Goal: Task Accomplishment & Management: Manage account settings

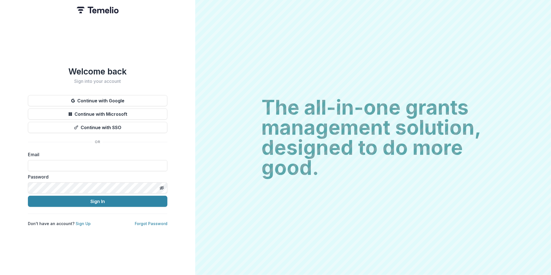
type input "**********"
drag, startPoint x: 282, startPoint y: 243, endPoint x: 302, endPoint y: 226, distance: 26.5
click at [301, 228] on div "The all-in-one grants management solution, designed to do more good. The all-in…" at bounding box center [373, 137] width 356 height 275
click at [161, 186] on icon "Toggle password visibility" at bounding box center [161, 188] width 4 height 4
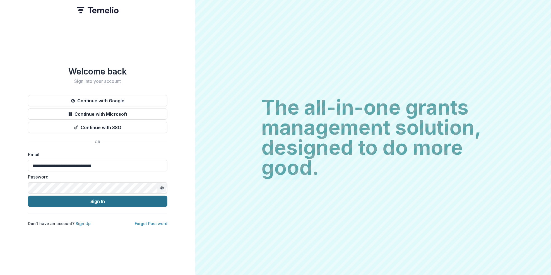
click at [98, 198] on button "Sign In" at bounding box center [97, 201] width 139 height 11
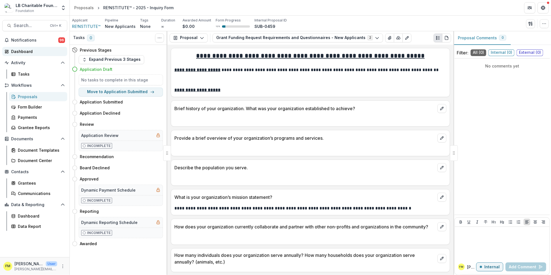
click at [37, 51] on div "Dashboard" at bounding box center [37, 52] width 52 height 6
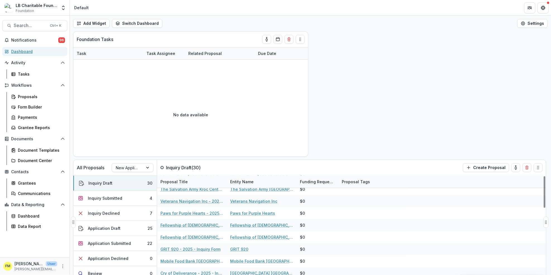
scroll to position [260, 0]
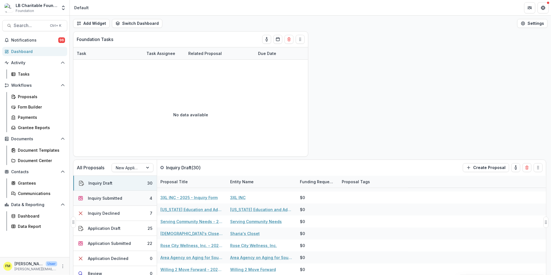
click at [136, 198] on button "Inquiry Submitted 4" at bounding box center [114, 198] width 83 height 15
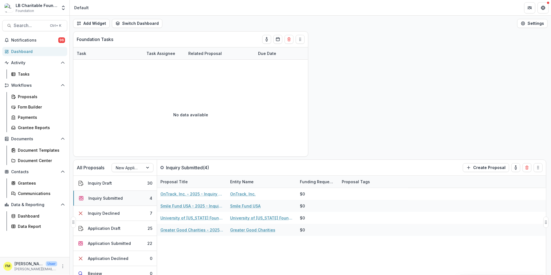
scroll to position [0, 0]
click at [40, 54] on div "Dashboard" at bounding box center [37, 52] width 52 height 6
click at [129, 200] on button "Inquiry Submitted 4" at bounding box center [114, 198] width 83 height 15
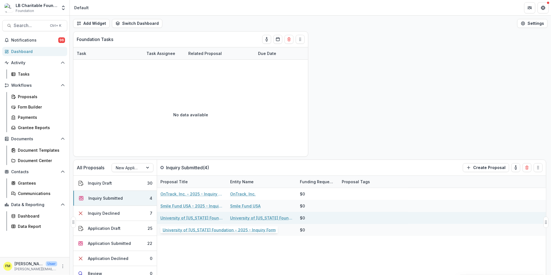
click at [178, 216] on link "University of [US_STATE] Foundation - 2025 - Inquiry Form" at bounding box center [191, 218] width 63 height 6
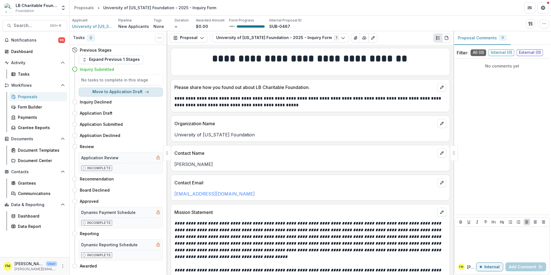
click at [150, 92] on button "Move to Application Draft" at bounding box center [121, 92] width 84 height 9
select select "**********"
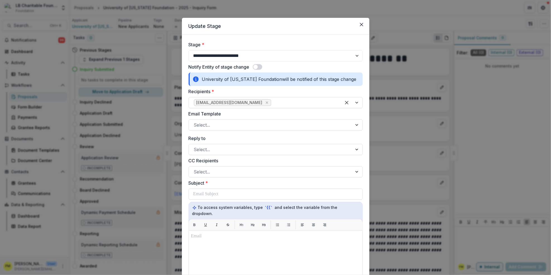
select select "**********"
click at [362, 24] on button "Close" at bounding box center [361, 24] width 9 height 9
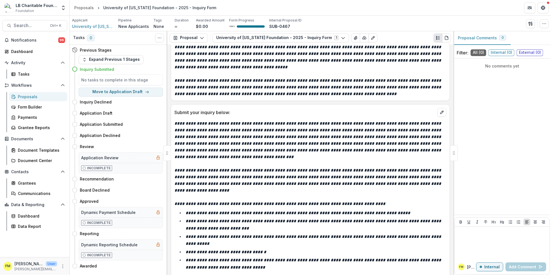
scroll to position [177, 0]
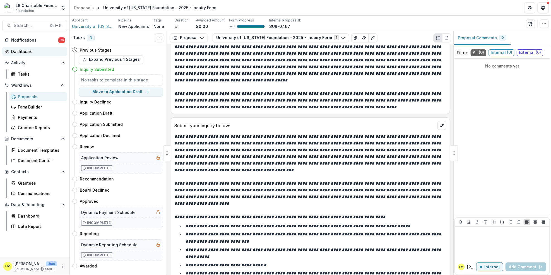
click at [30, 54] on div "Dashboard" at bounding box center [37, 52] width 52 height 6
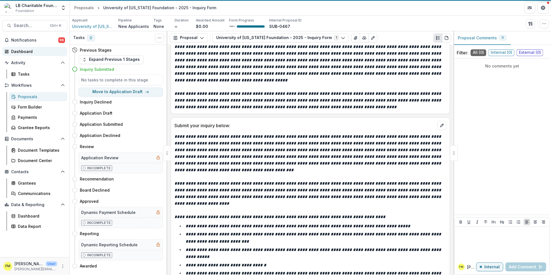
click at [30, 54] on div "Dashboard" at bounding box center [37, 52] width 52 height 6
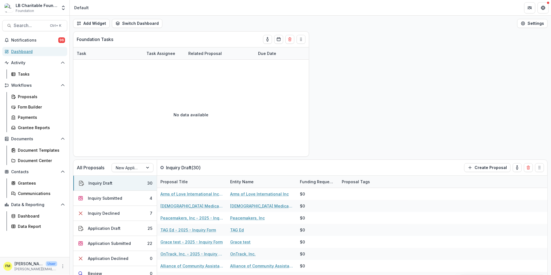
drag, startPoint x: 30, startPoint y: 54, endPoint x: 36, endPoint y: 58, distance: 7.4
click at [31, 54] on link "Dashboard" at bounding box center [34, 51] width 65 height 9
click at [140, 245] on button "Application Submitted 22" at bounding box center [114, 243] width 83 height 15
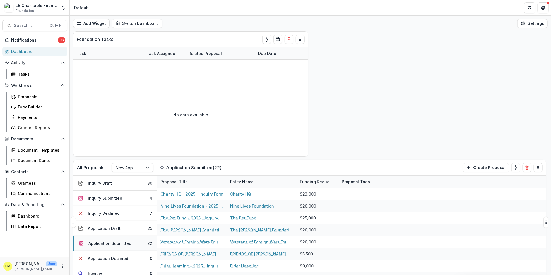
click at [134, 244] on button "Application Submitted 22" at bounding box center [114, 243] width 83 height 15
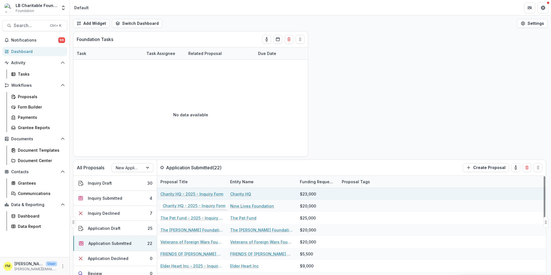
click at [192, 193] on link "Charity HQ - 2025 - Inquiry Form" at bounding box center [191, 194] width 63 height 6
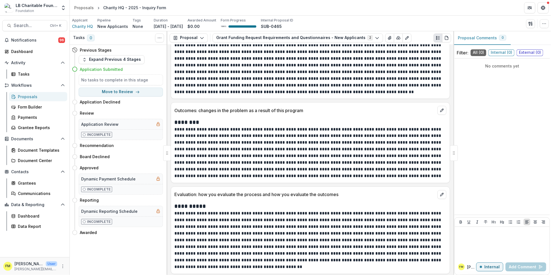
scroll to position [1747, 0]
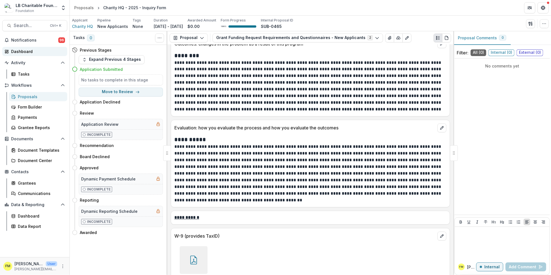
click at [35, 54] on div "Dashboard" at bounding box center [37, 52] width 52 height 6
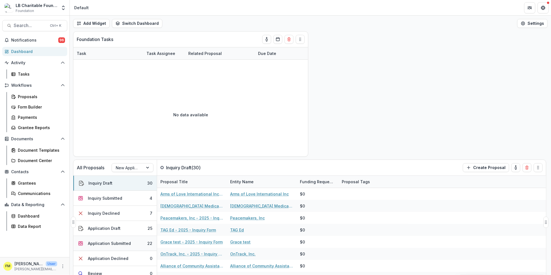
click at [130, 246] on button "Application Submitted 22" at bounding box center [114, 243] width 83 height 15
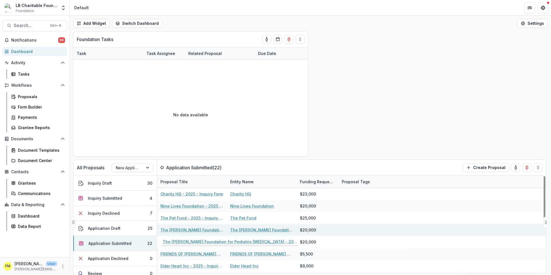
click at [183, 231] on link "The [PERSON_NAME] Foundation for Pediatric [MEDICAL_DATA] - 2025 - Inquiry Form" at bounding box center [191, 230] width 63 height 6
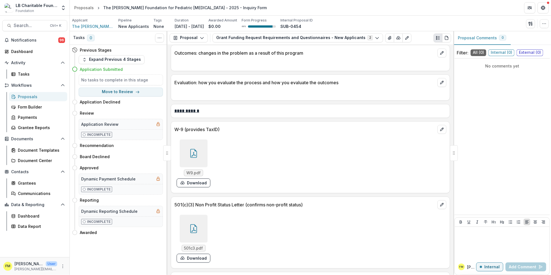
scroll to position [1374, 0]
click at [202, 149] on div at bounding box center [194, 153] width 28 height 28
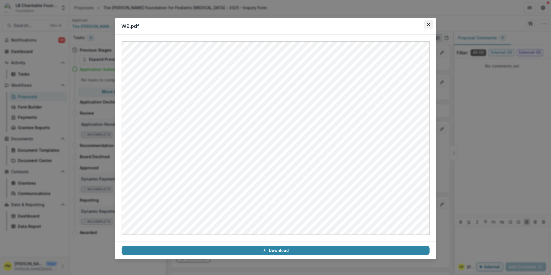
click at [426, 29] on button "Close" at bounding box center [428, 24] width 9 height 9
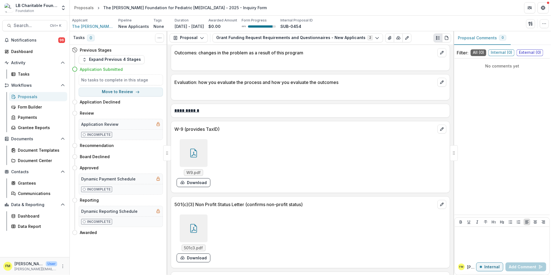
click at [189, 233] on icon at bounding box center [193, 228] width 9 height 9
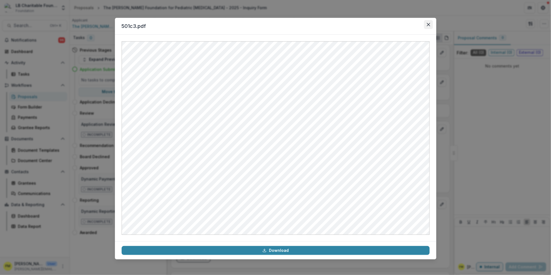
click at [432, 25] on button "Close" at bounding box center [428, 24] width 9 height 9
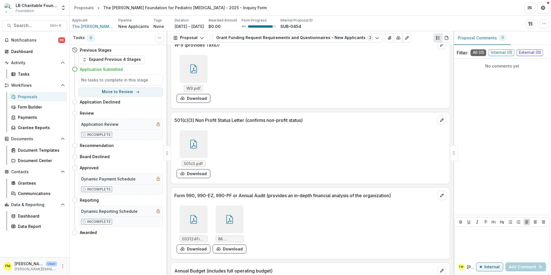
scroll to position [1459, 0]
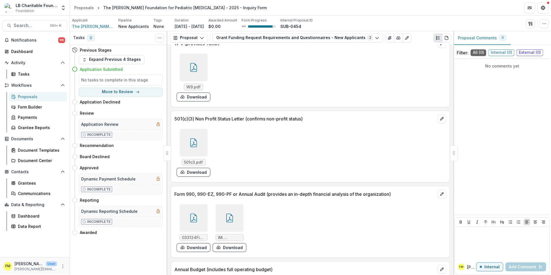
click at [190, 216] on icon at bounding box center [193, 218] width 7 height 9
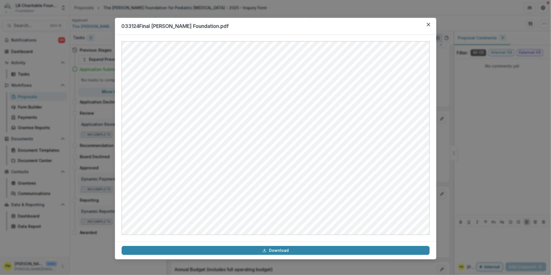
click at [545, 81] on div "033124Final Matthew Larson Foundation.pdf Download" at bounding box center [275, 137] width 551 height 275
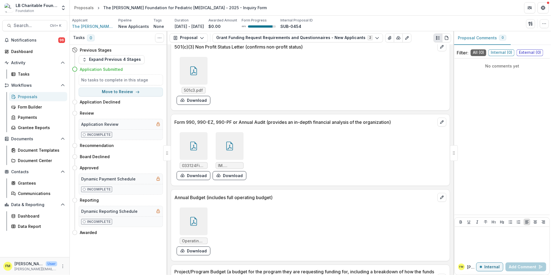
scroll to position [1532, 0]
click at [229, 153] on div at bounding box center [230, 146] width 28 height 28
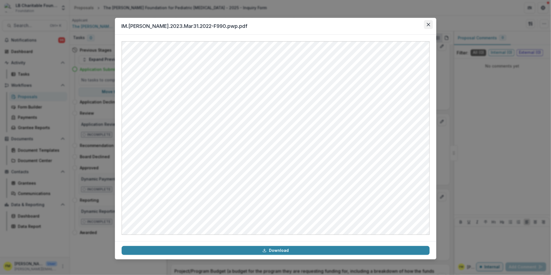
click at [427, 26] on icon "Close" at bounding box center [427, 24] width 3 height 3
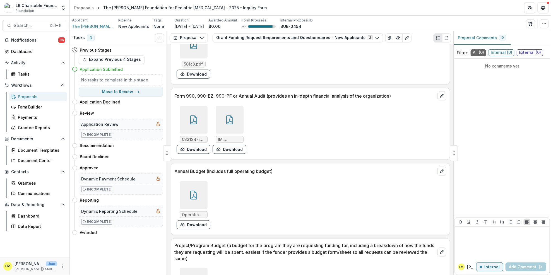
scroll to position [1569, 0]
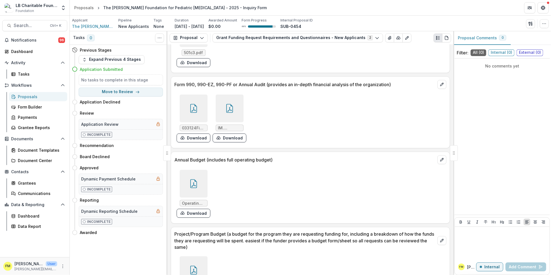
click at [193, 186] on icon at bounding box center [193, 184] width 4 height 5
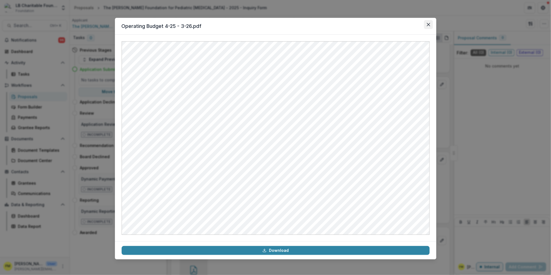
click at [431, 25] on button "Close" at bounding box center [428, 24] width 9 height 9
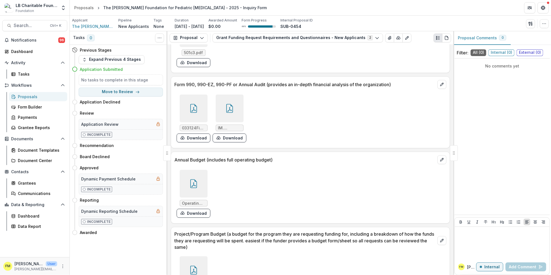
scroll to position [1609, 0]
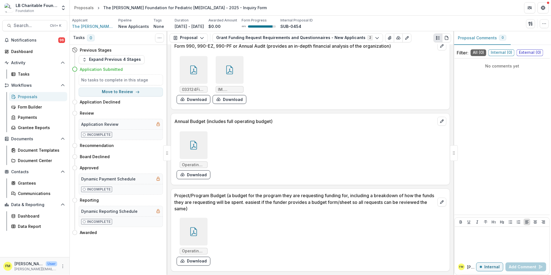
click at [194, 233] on icon at bounding box center [193, 231] width 9 height 9
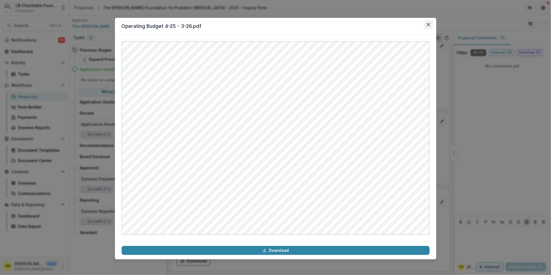
click at [429, 29] on button "Close" at bounding box center [428, 24] width 9 height 9
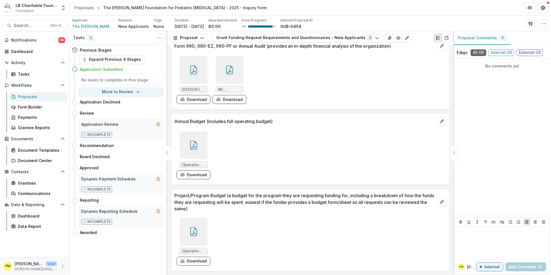
click at [196, 233] on icon at bounding box center [193, 231] width 7 height 9
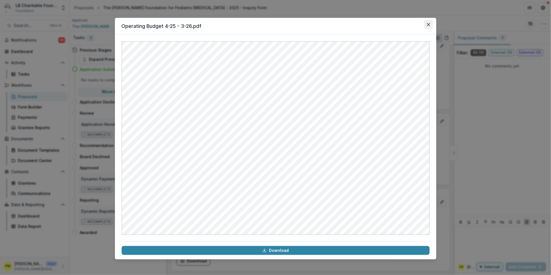
click at [429, 27] on button "Close" at bounding box center [428, 24] width 9 height 9
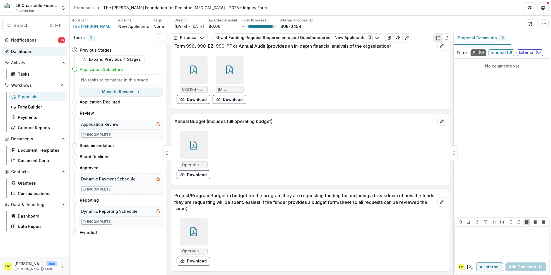
click at [47, 52] on div "Dashboard" at bounding box center [37, 52] width 52 height 6
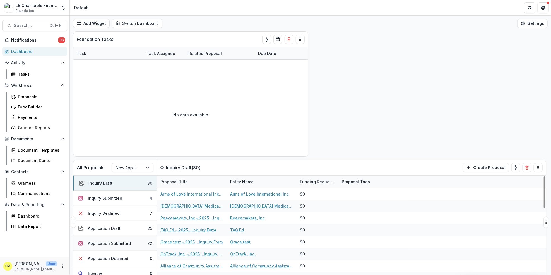
click at [129, 246] on button "Application Submitted 22" at bounding box center [114, 243] width 83 height 15
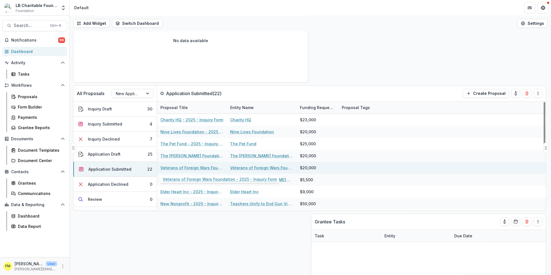
click at [188, 169] on link "Veterans of Foreign Wars Foundation - 2025 - Inquiry Form" at bounding box center [191, 168] width 63 height 6
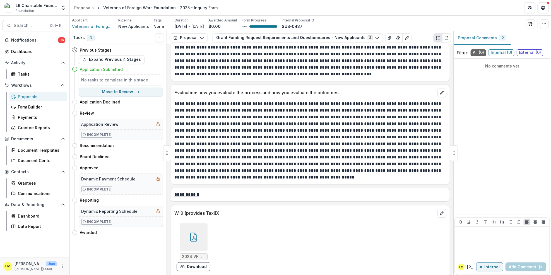
scroll to position [2034, 0]
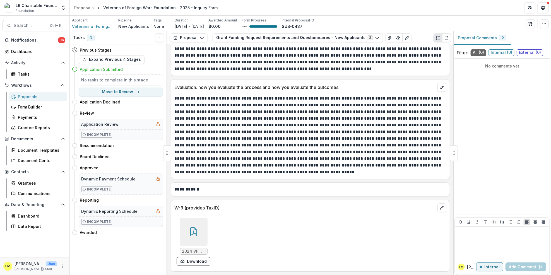
click at [198, 232] on div at bounding box center [194, 232] width 28 height 28
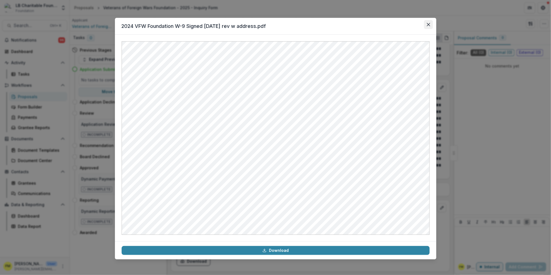
click at [429, 24] on icon "Close" at bounding box center [427, 24] width 3 height 3
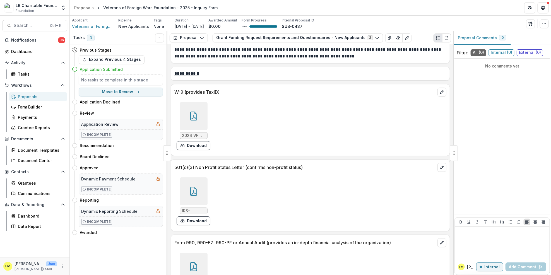
scroll to position [2152, 0]
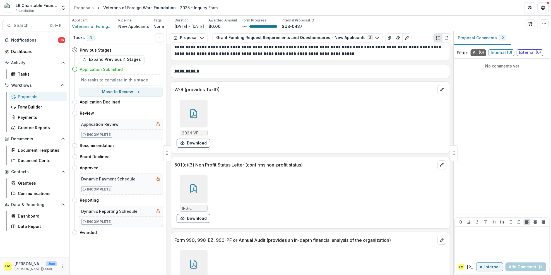
click at [195, 196] on div at bounding box center [194, 189] width 28 height 28
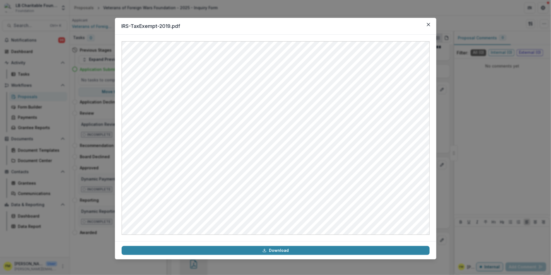
click at [434, 25] on header "IRS-TaxExempt-2019.pdf" at bounding box center [275, 26] width 321 height 17
click at [431, 24] on button "Close" at bounding box center [428, 24] width 9 height 9
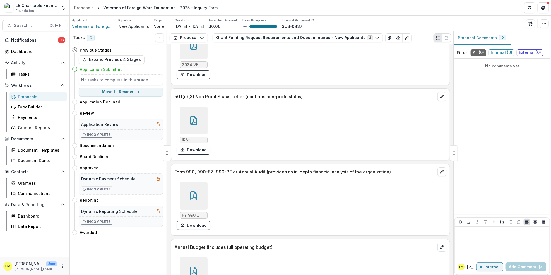
scroll to position [2221, 0]
click at [194, 197] on icon at bounding box center [193, 195] width 9 height 9
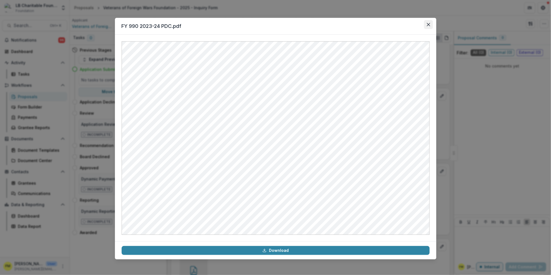
click at [429, 28] on button "Close" at bounding box center [428, 24] width 9 height 9
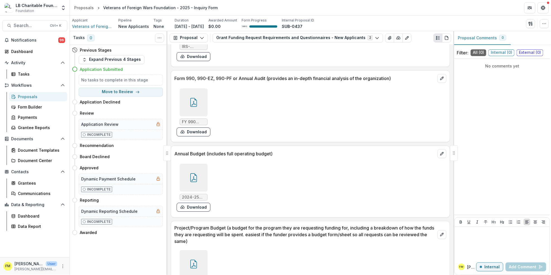
scroll to position [2315, 0]
click at [192, 177] on icon at bounding box center [193, 176] width 9 height 9
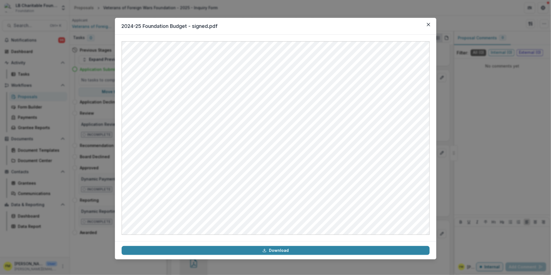
click at [435, 27] on header "2024-25 Foundation Budget - signed.pdf" at bounding box center [275, 26] width 321 height 17
click at [428, 25] on icon "Close" at bounding box center [427, 24] width 3 height 3
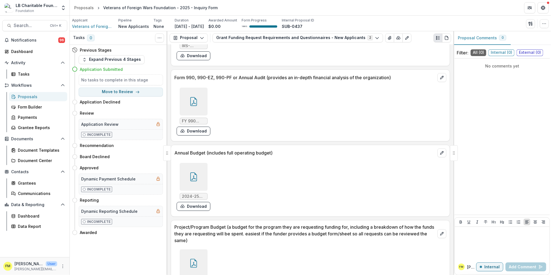
scroll to position [2348, 0]
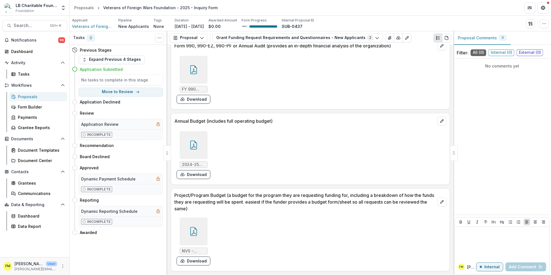
click at [196, 225] on div at bounding box center [194, 231] width 28 height 28
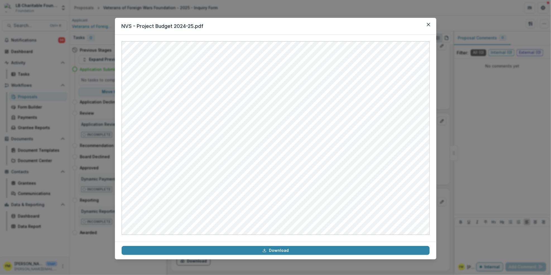
click at [431, 28] on button "Close" at bounding box center [428, 24] width 9 height 9
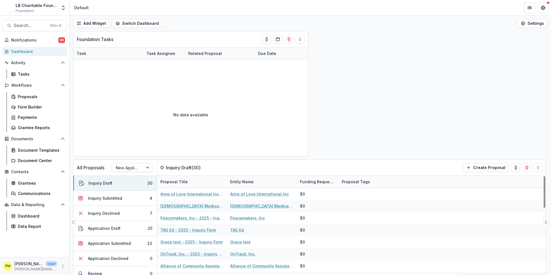
scroll to position [74, 0]
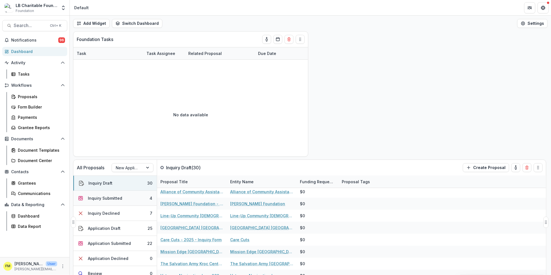
click at [127, 200] on button "Inquiry Submitted 4" at bounding box center [114, 198] width 83 height 15
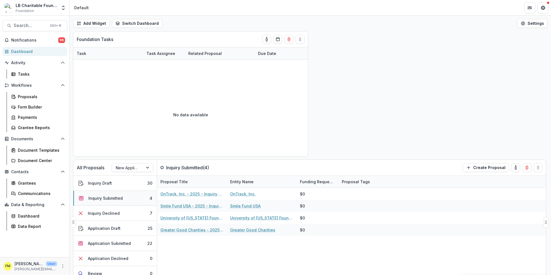
scroll to position [0, 0]
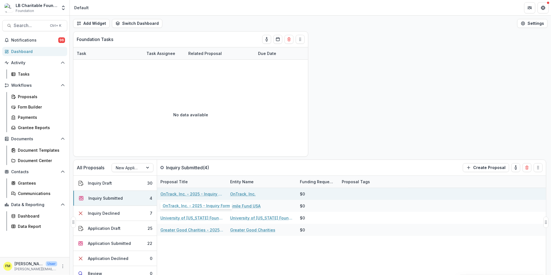
click at [181, 199] on div "OnTrack, Inc. - 2025 - Inquiry Form" at bounding box center [191, 194] width 63 height 12
click at [182, 197] on link "OnTrack, Inc. - 2025 - Inquiry Form" at bounding box center [191, 194] width 63 height 6
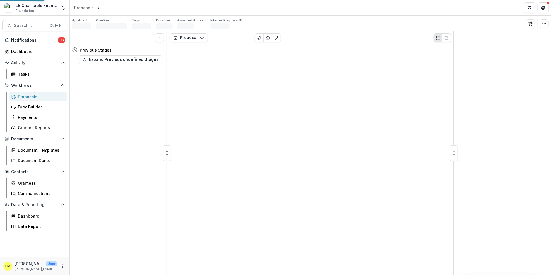
click at [182, 195] on div "Proposal Proposal Payments Reports Grant Agreements Board Summaries Bank Detail…" at bounding box center [310, 153] width 286 height 244
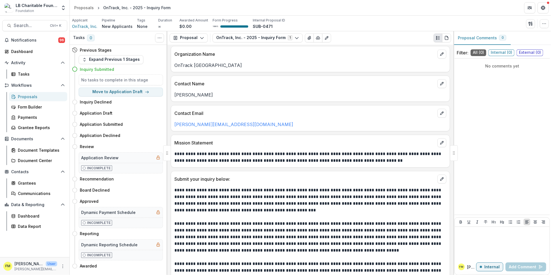
scroll to position [112, 0]
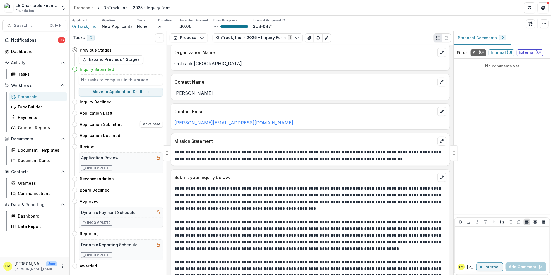
click at [131, 125] on div "Application Submitted Move here" at bounding box center [121, 124] width 83 height 7
click at [131, 124] on div "Application Submitted Move here" at bounding box center [121, 124] width 83 height 7
click at [30, 53] on div "Dashboard" at bounding box center [37, 52] width 52 height 6
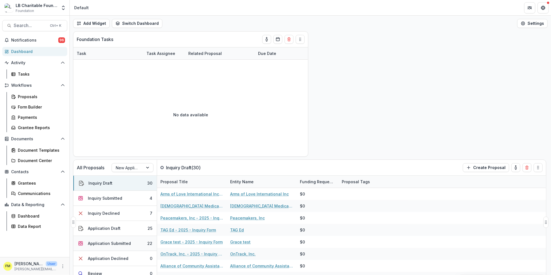
click at [134, 243] on button "Application Submitted 22" at bounding box center [114, 243] width 83 height 15
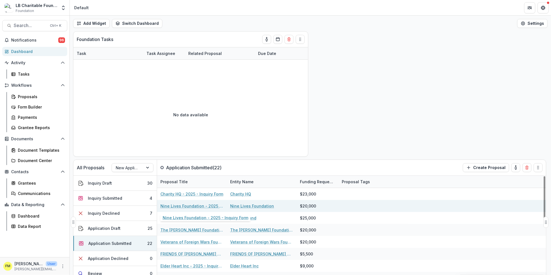
click at [176, 207] on link "Nine Lives Foundation - 2025 - Inquiry Form" at bounding box center [191, 206] width 63 height 6
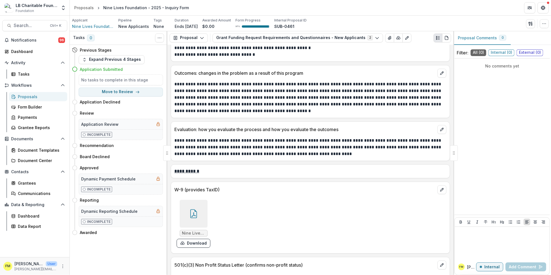
scroll to position [1951, 0]
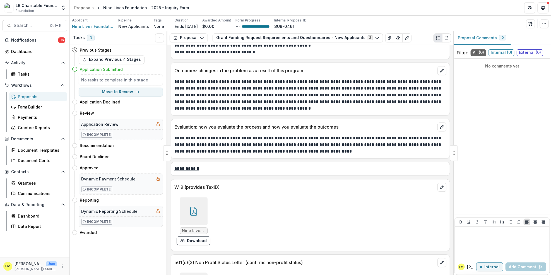
click at [194, 212] on icon at bounding box center [193, 211] width 9 height 9
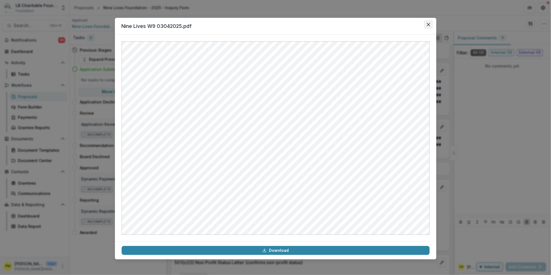
click at [429, 24] on icon "Close" at bounding box center [427, 24] width 3 height 3
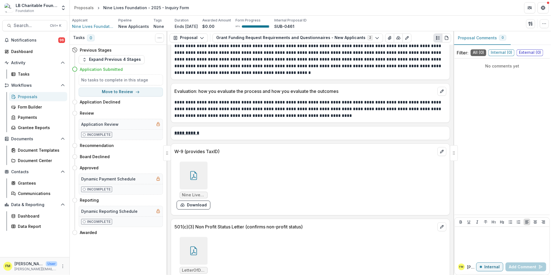
scroll to position [2026, 0]
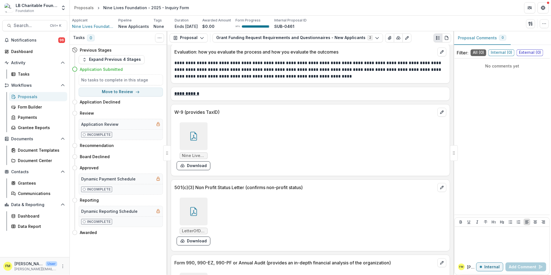
click at [195, 211] on icon at bounding box center [193, 211] width 9 height 9
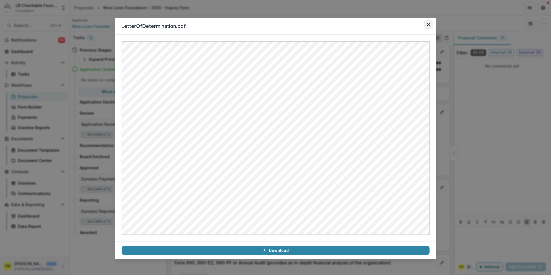
click at [428, 25] on icon "Close" at bounding box center [427, 24] width 3 height 3
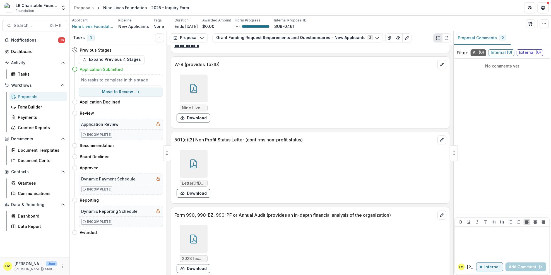
scroll to position [2105, 0]
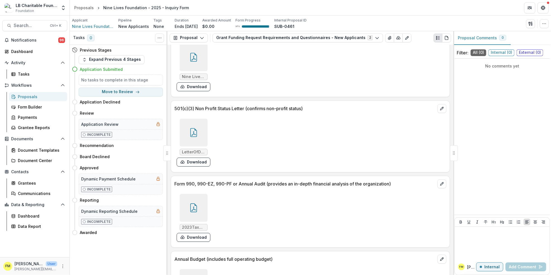
click at [195, 212] on icon at bounding box center [193, 207] width 7 height 9
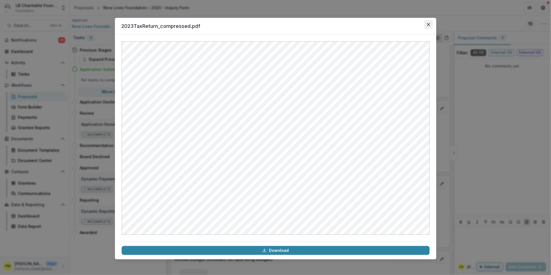
click at [432, 25] on button "Close" at bounding box center [428, 24] width 9 height 9
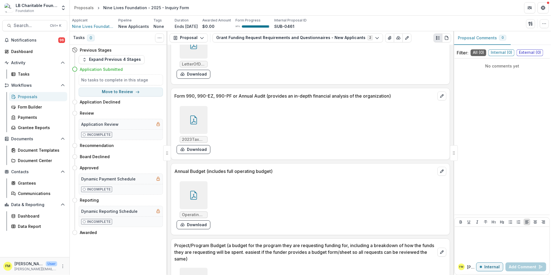
scroll to position [2193, 0]
click at [202, 198] on div at bounding box center [194, 195] width 28 height 28
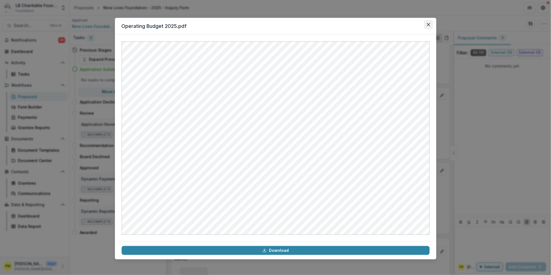
click at [428, 24] on icon "Close" at bounding box center [427, 24] width 3 height 3
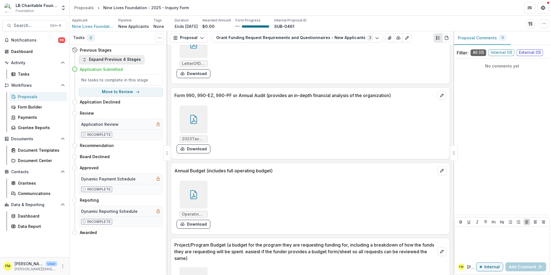
click at [85, 56] on button "Expand Previous 4 Stages" at bounding box center [112, 59] width 66 height 9
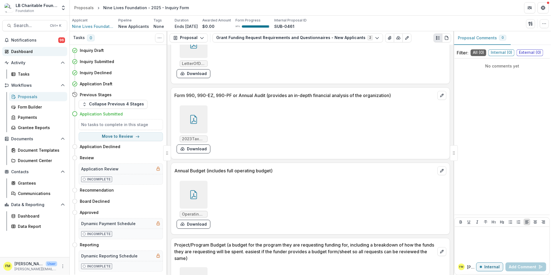
click at [42, 52] on div "Dashboard" at bounding box center [37, 52] width 52 height 6
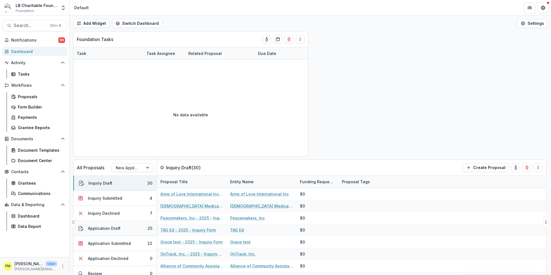
click at [142, 226] on button "Application Draft 25" at bounding box center [114, 228] width 83 height 15
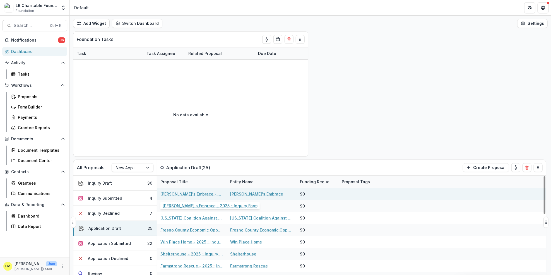
click at [196, 194] on link "[PERSON_NAME]'s Embrace - 2025 - Inquiry Form" at bounding box center [191, 194] width 63 height 6
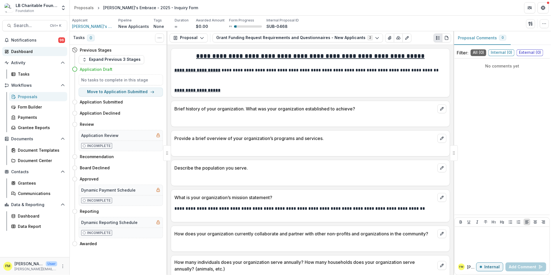
click at [31, 54] on link "Dashboard" at bounding box center [34, 51] width 65 height 9
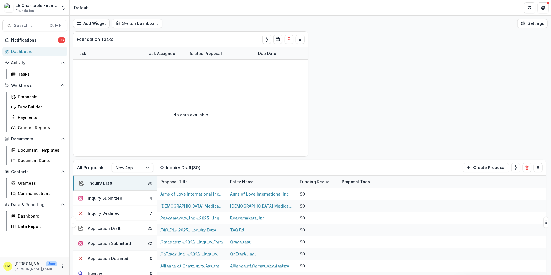
click at [137, 247] on button "Application Submitted 22" at bounding box center [114, 243] width 83 height 15
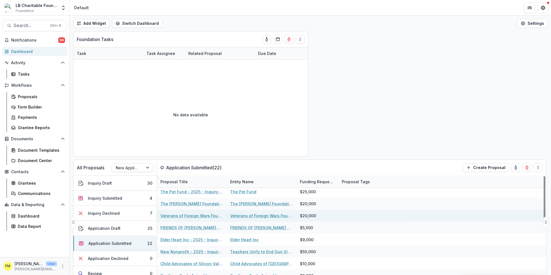
scroll to position [37, 0]
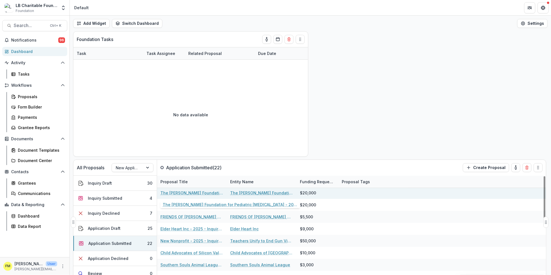
click at [177, 194] on link "The [PERSON_NAME] Foundation for Pediatric [MEDICAL_DATA] - 2025 - Inquiry Form" at bounding box center [191, 193] width 63 height 6
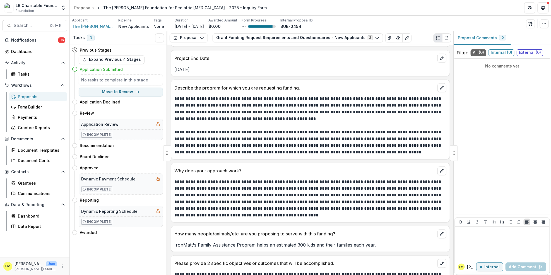
scroll to position [538, 0]
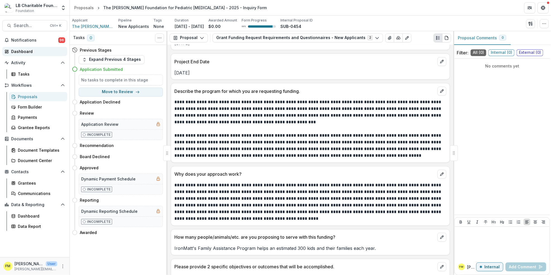
click at [39, 49] on div "Dashboard" at bounding box center [37, 52] width 52 height 6
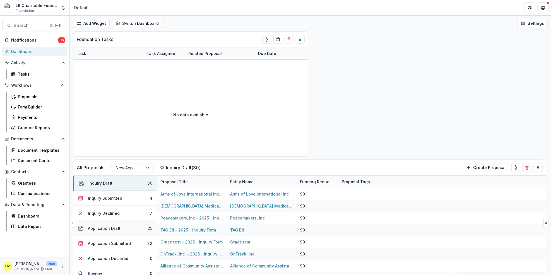
click at [122, 228] on button "Application Draft 25" at bounding box center [114, 228] width 83 height 15
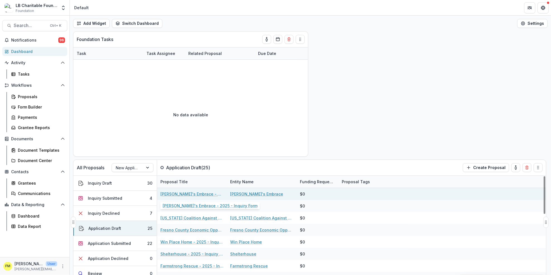
click at [183, 194] on link "[PERSON_NAME]'s Embrace - 2025 - Inquiry Form" at bounding box center [191, 194] width 63 height 6
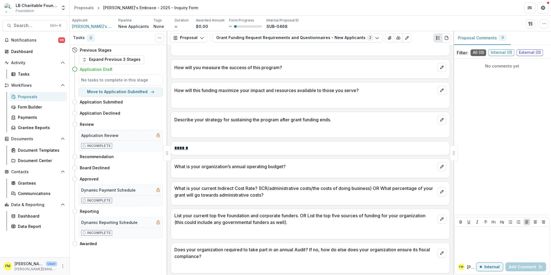
scroll to position [536, 0]
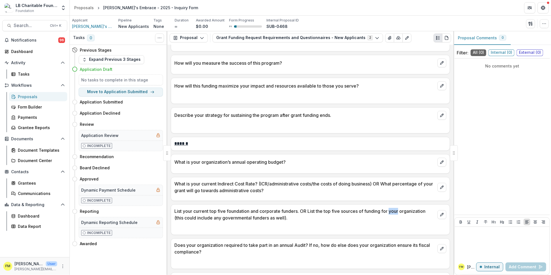
click at [391, 172] on div "What is your organization’s annual operating budget?" at bounding box center [310, 164] width 279 height 20
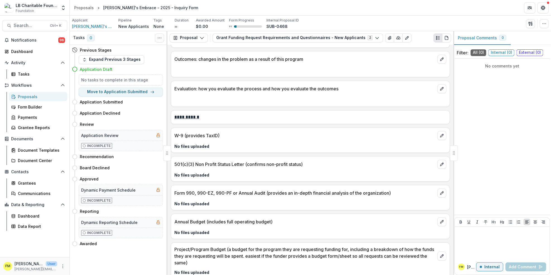
scroll to position [877, 0]
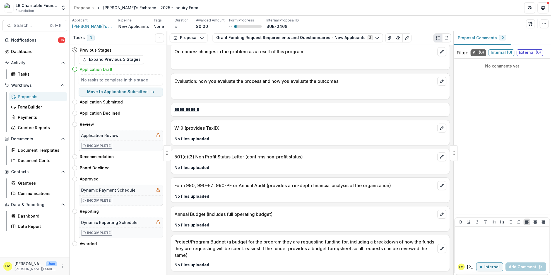
click at [406, 178] on div "Form 990, 990-EZ, 990-PF or Annual Audit (provides an in-depth financial analys…" at bounding box center [310, 184] width 279 height 12
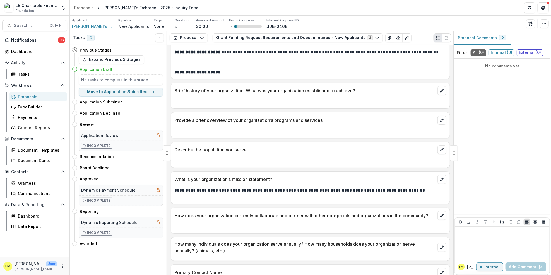
scroll to position [0, 0]
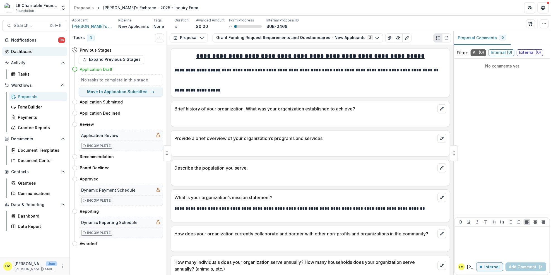
click at [40, 52] on div "Dashboard" at bounding box center [37, 52] width 52 height 6
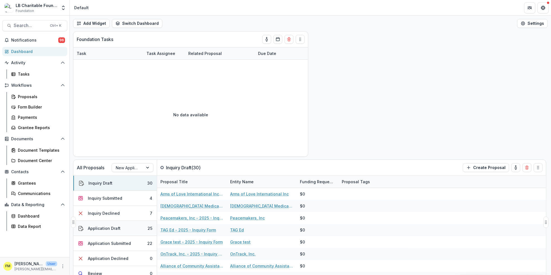
click at [135, 229] on button "Application Draft 25" at bounding box center [114, 228] width 83 height 15
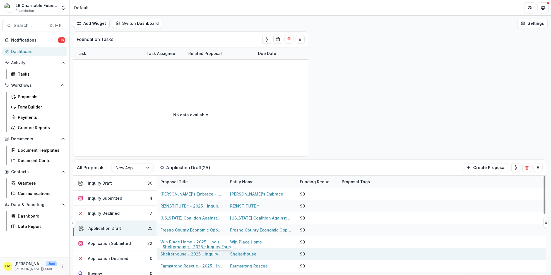
scroll to position [37, 0]
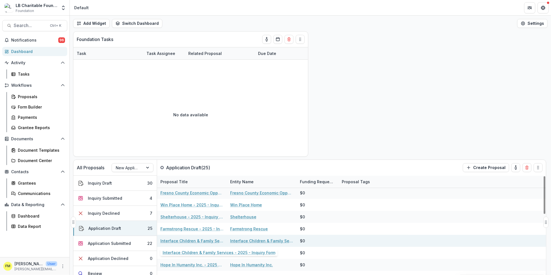
click at [195, 241] on link "Interface Children & Family Services - 2025 - Inquiry Form" at bounding box center [191, 241] width 63 height 6
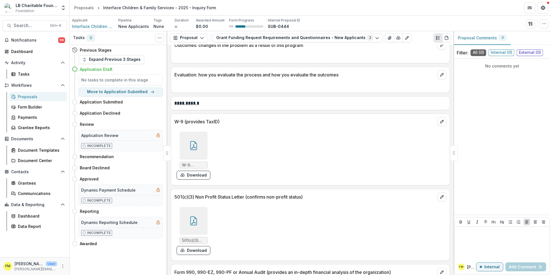
scroll to position [1017, 0]
click at [198, 146] on div at bounding box center [194, 145] width 28 height 28
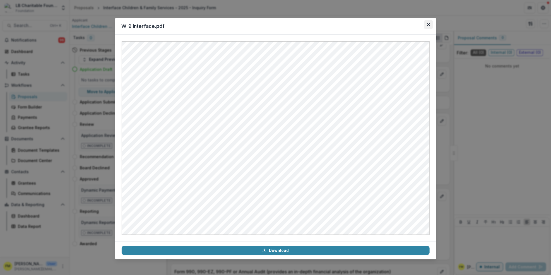
click at [431, 26] on button "Close" at bounding box center [428, 24] width 9 height 9
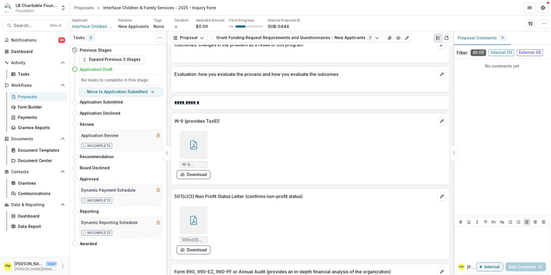
click at [201, 224] on div at bounding box center [194, 220] width 28 height 28
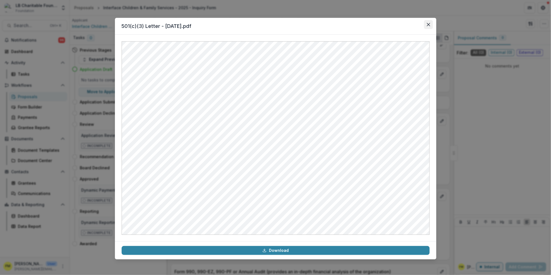
click at [431, 27] on button "Close" at bounding box center [428, 24] width 9 height 9
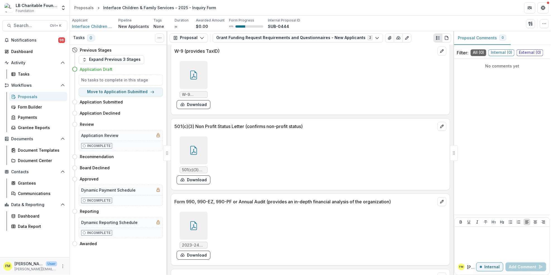
scroll to position [1087, 0]
click at [200, 219] on div at bounding box center [194, 225] width 28 height 28
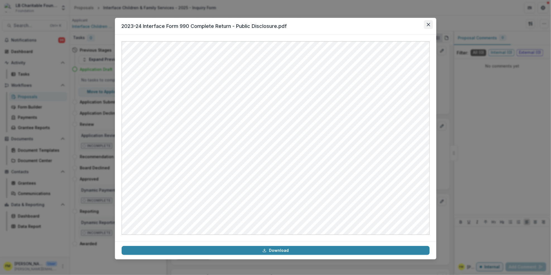
click at [427, 25] on icon "Close" at bounding box center [428, 24] width 3 height 3
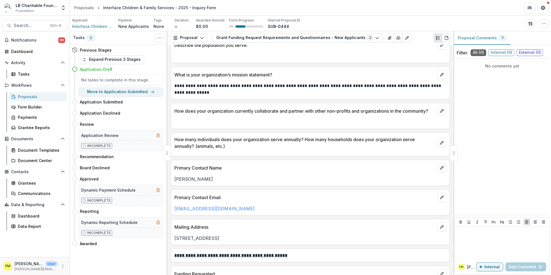
scroll to position [228, 0]
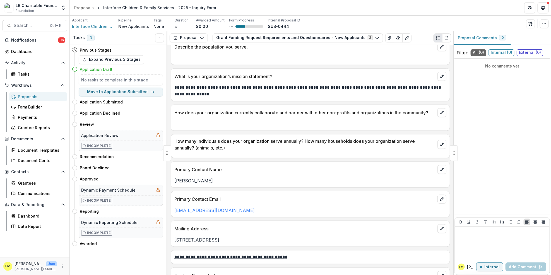
click at [360, 171] on p "Primary Contact Name" at bounding box center [304, 169] width 261 height 7
click at [41, 52] on div "Dashboard" at bounding box center [37, 52] width 52 height 6
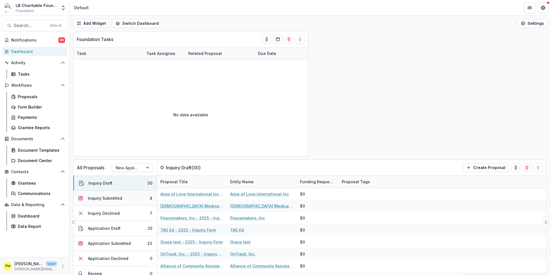
click at [139, 204] on button "Inquiry Submitted 4" at bounding box center [114, 198] width 83 height 15
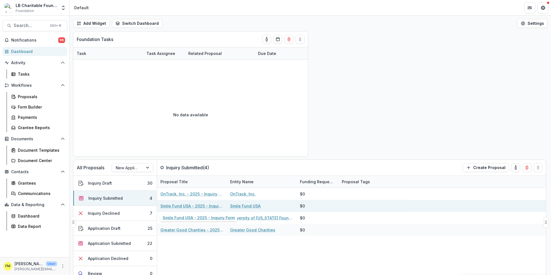
click at [176, 206] on link "Smile Fund USA - 2025 - Inquiry Form" at bounding box center [191, 206] width 63 height 6
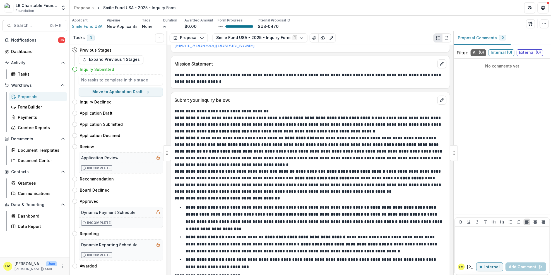
scroll to position [175, 0]
click at [142, 114] on button "Move here" at bounding box center [151, 113] width 23 height 7
select select "**********"
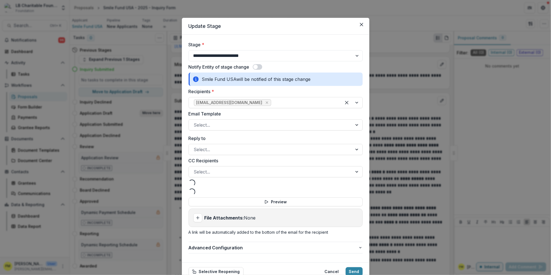
select select "**********"
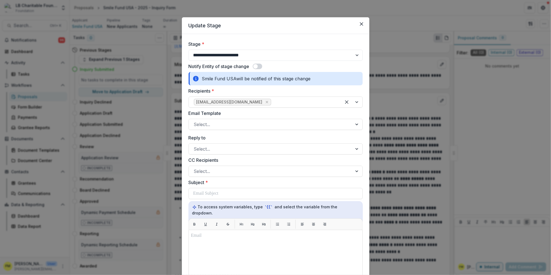
scroll to position [0, 0]
click at [360, 21] on button "Close" at bounding box center [361, 24] width 9 height 9
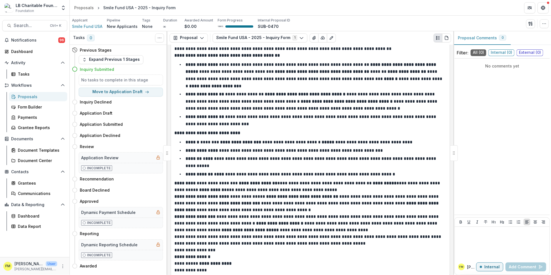
scroll to position [324, 0]
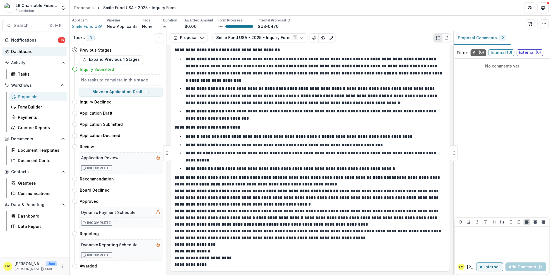
click at [32, 52] on div "Dashboard" at bounding box center [37, 52] width 52 height 6
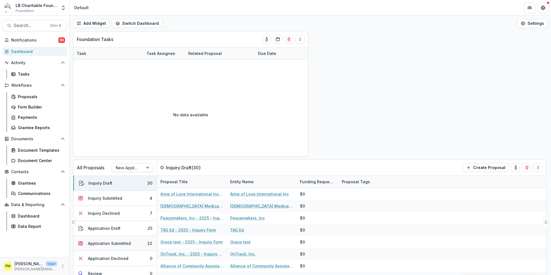
click at [138, 245] on button "Application Submitted 22" at bounding box center [114, 243] width 83 height 15
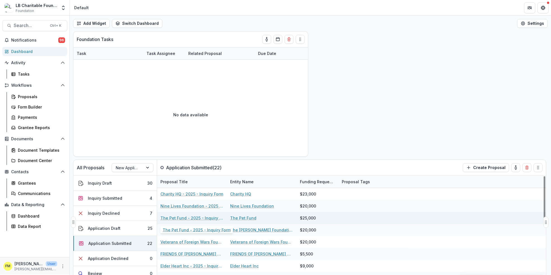
click at [181, 218] on link "The Pet Fund - 2025 - Inquiry Form" at bounding box center [191, 218] width 63 height 6
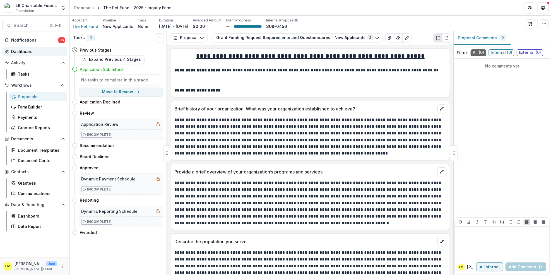
click at [42, 53] on div "Dashboard" at bounding box center [37, 52] width 52 height 6
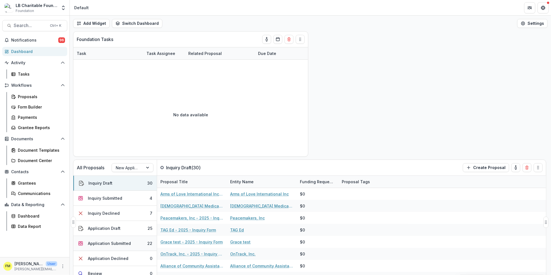
click at [139, 245] on button "Application Submitted 22" at bounding box center [114, 243] width 83 height 15
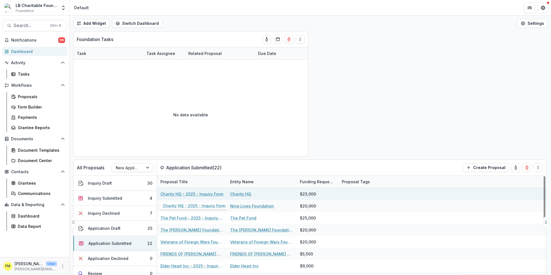
click at [192, 195] on link "Charity HQ - 2025 - Inquiry Form" at bounding box center [191, 194] width 63 height 6
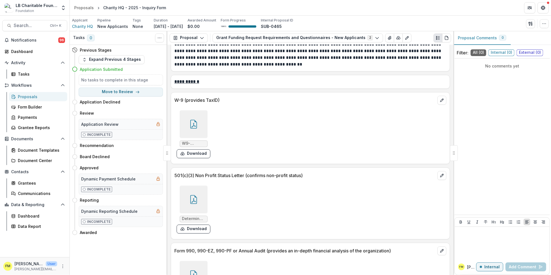
scroll to position [1884, 0]
click at [387, 238] on div "501(c)(3) Non Profit Status Letter (confirms non-profit status) Determination L…" at bounding box center [310, 203] width 279 height 72
click at [185, 120] on div at bounding box center [194, 124] width 28 height 28
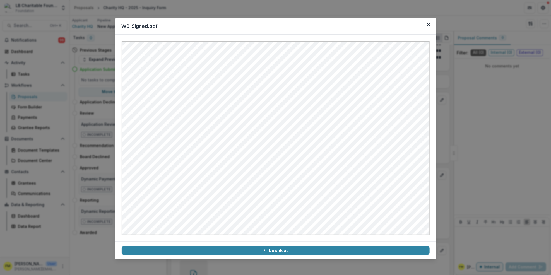
click at [431, 37] on div at bounding box center [275, 138] width 321 height 207
click at [432, 26] on button "Close" at bounding box center [428, 24] width 9 height 9
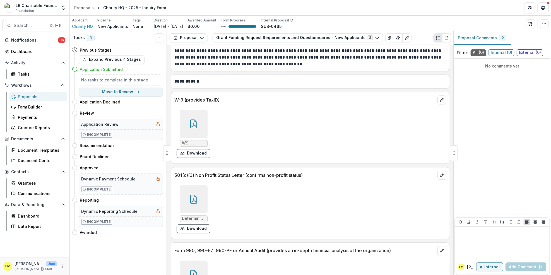
click at [200, 206] on div at bounding box center [194, 199] width 28 height 28
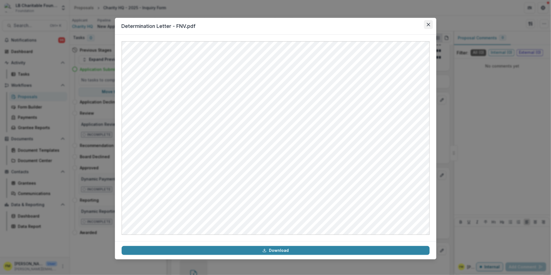
click at [429, 28] on button "Close" at bounding box center [428, 24] width 9 height 9
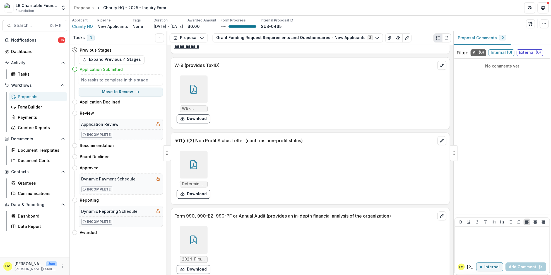
scroll to position [1969, 0]
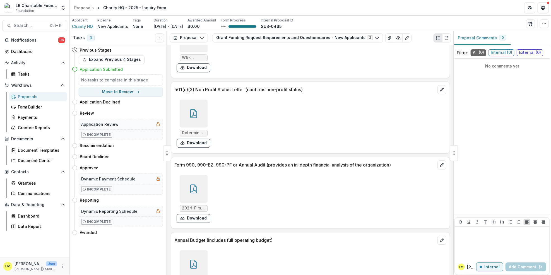
click at [191, 189] on icon at bounding box center [193, 188] width 9 height 9
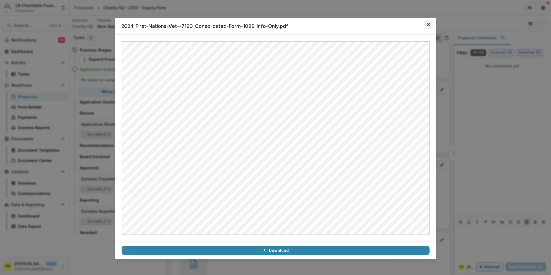
click at [432, 24] on button "Close" at bounding box center [428, 24] width 9 height 9
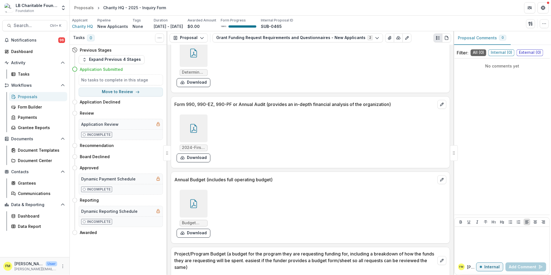
scroll to position [2089, 0]
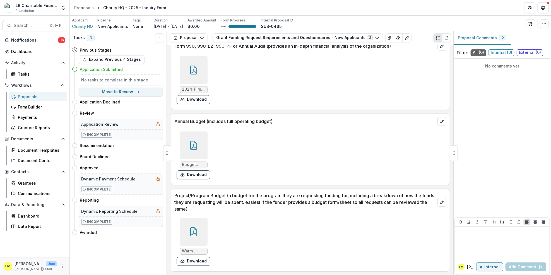
click at [194, 148] on icon at bounding box center [193, 145] width 9 height 9
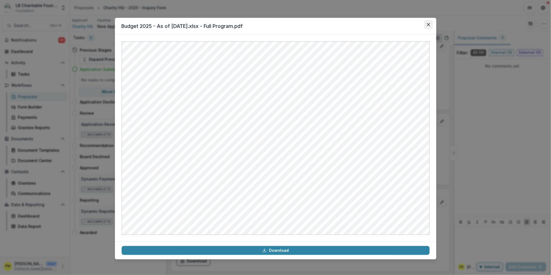
click at [427, 29] on button "Close" at bounding box center [428, 24] width 9 height 9
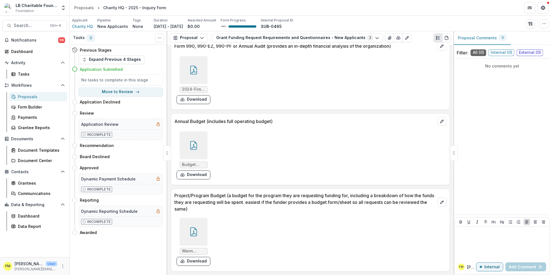
click at [187, 232] on div at bounding box center [194, 232] width 28 height 28
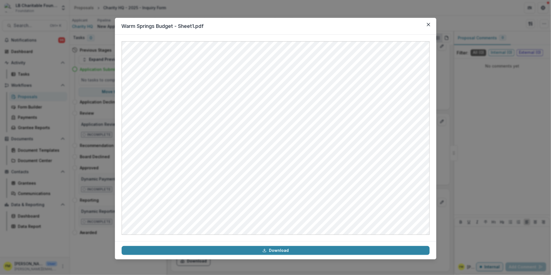
click at [429, 28] on button "Close" at bounding box center [428, 24] width 9 height 9
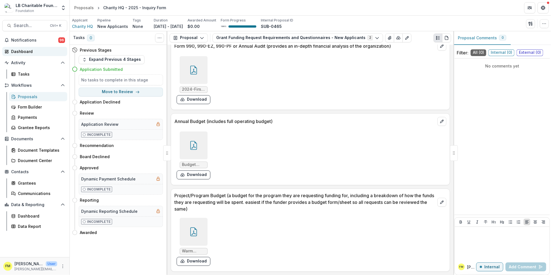
click at [36, 50] on div "Dashboard" at bounding box center [37, 52] width 52 height 6
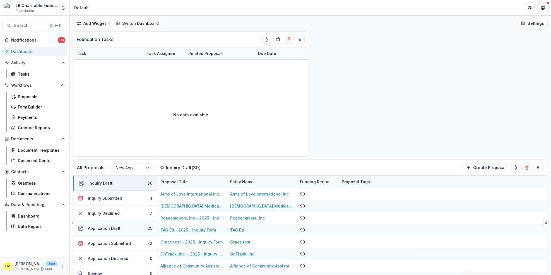
click at [125, 229] on button "Application Draft 25" at bounding box center [114, 228] width 83 height 15
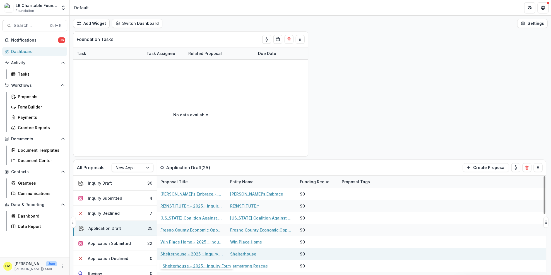
click at [174, 255] on link "Shelterhouse - 2025 - Inquiry Form" at bounding box center [191, 254] width 63 height 6
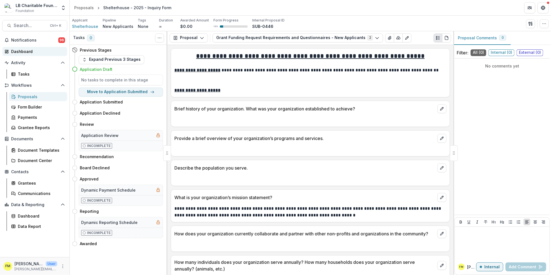
click at [35, 51] on div "Dashboard" at bounding box center [37, 52] width 52 height 6
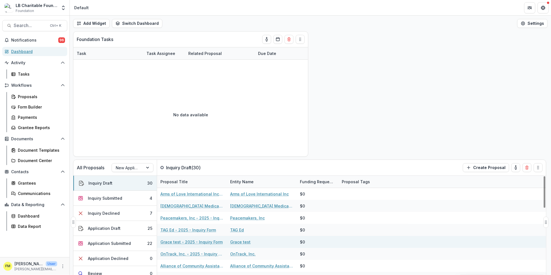
scroll to position [37, 0]
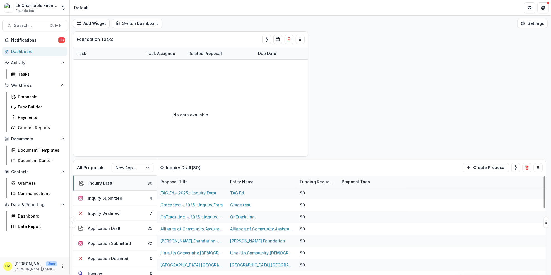
click at [137, 185] on button "Inquiry Draft 30" at bounding box center [114, 183] width 83 height 15
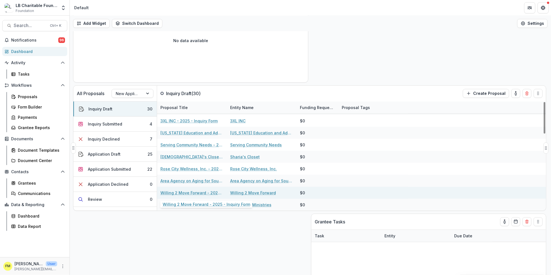
scroll to position [226, 0]
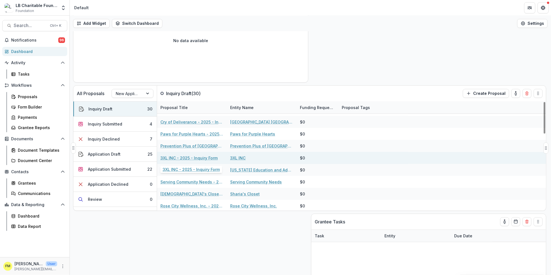
click at [197, 159] on link "3XL INC - 2025 - Inquiry Form" at bounding box center [188, 158] width 57 height 6
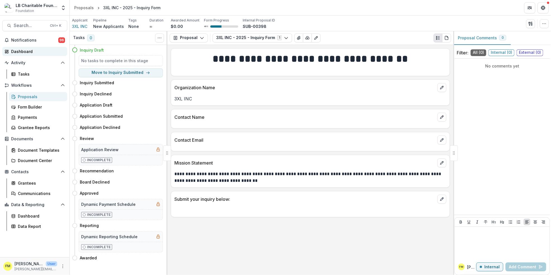
click at [38, 50] on div "Dashboard" at bounding box center [37, 52] width 52 height 6
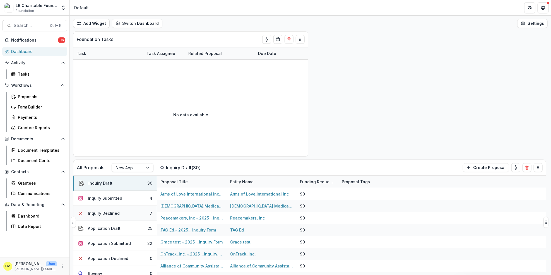
click at [140, 213] on button "Inquiry Declined 7" at bounding box center [114, 213] width 83 height 15
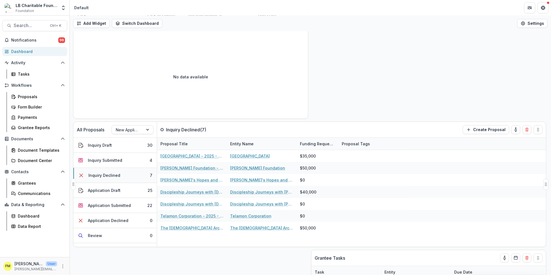
scroll to position [38, 0]
click at [131, 191] on button "Application Draft 25" at bounding box center [114, 190] width 83 height 15
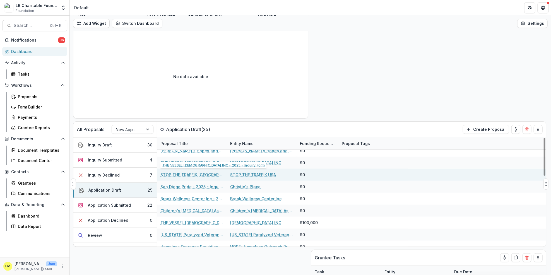
scroll to position [186, 0]
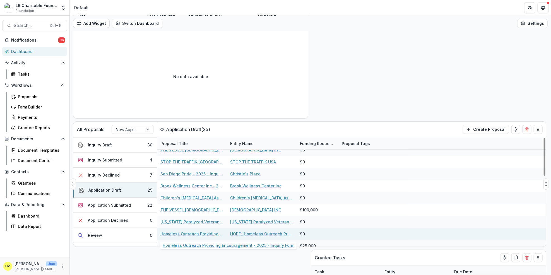
click at [196, 234] on link "Homeless Outreach Providing Encouragement - 2025 - Inquiry Form" at bounding box center [191, 234] width 63 height 6
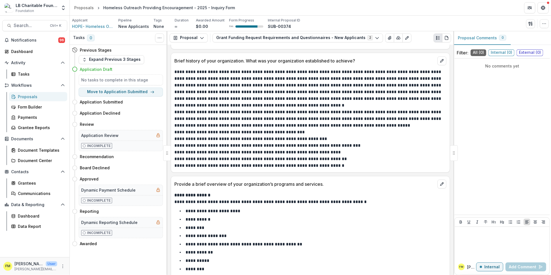
scroll to position [74, 0]
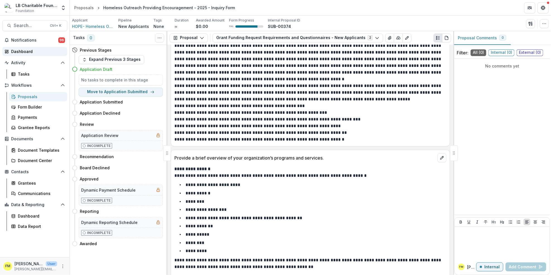
click at [37, 52] on div "Dashboard" at bounding box center [37, 52] width 52 height 6
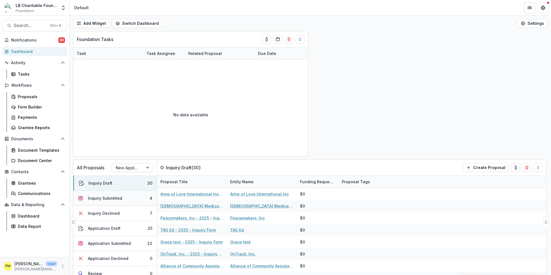
click at [142, 198] on button "Inquiry Submitted 4" at bounding box center [114, 198] width 83 height 15
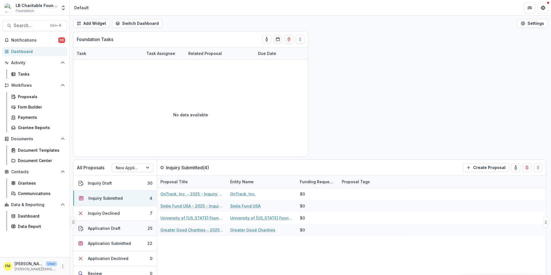
click at [140, 231] on button "Application Draft 25" at bounding box center [114, 228] width 83 height 15
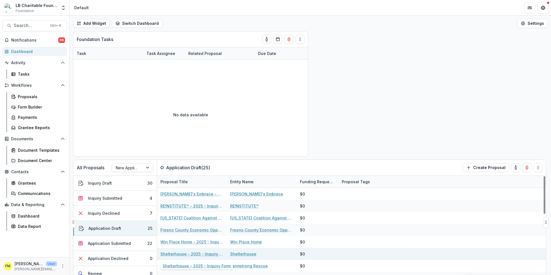
click at [174, 254] on link "Shelterhouse - 2025 - Inquiry Form" at bounding box center [191, 254] width 63 height 6
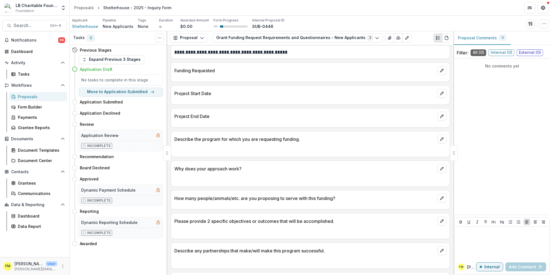
scroll to position [214, 0]
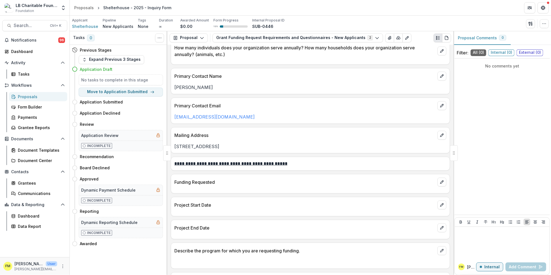
click at [35, 56] on div "Notifications 96 Dashboard Activity Tasks Workflows Proposals Form Builder Paym…" at bounding box center [34, 146] width 69 height 221
click at [31, 53] on div "Dashboard" at bounding box center [37, 52] width 52 height 6
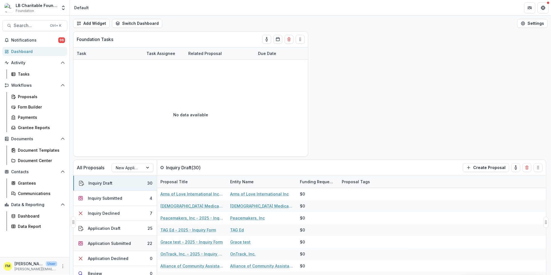
click at [144, 241] on button "Application Submitted 22" at bounding box center [114, 243] width 83 height 15
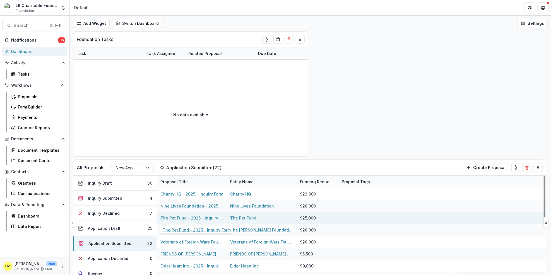
click at [181, 217] on link "The Pet Fund - 2025 - Inquiry Form" at bounding box center [191, 218] width 63 height 6
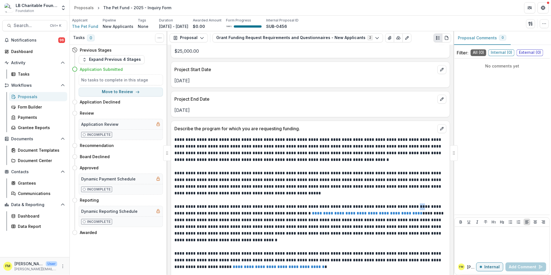
scroll to position [620, 0]
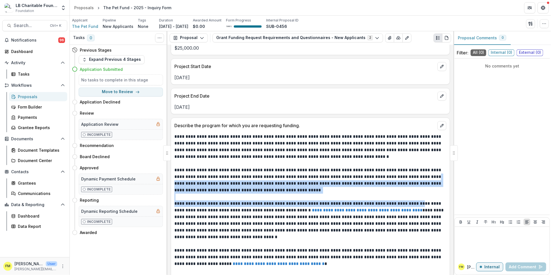
click at [423, 146] on p "**********" at bounding box center [309, 147] width 270 height 27
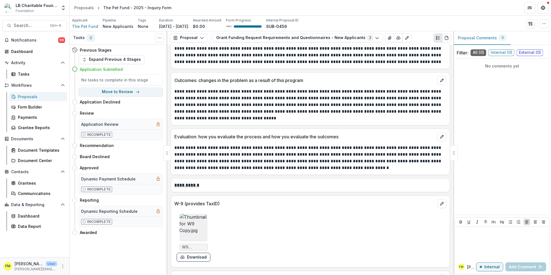
scroll to position [1927, 0]
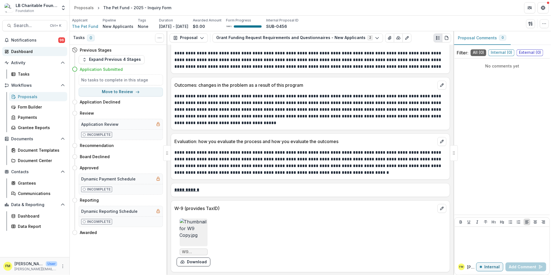
click at [40, 49] on div "Dashboard" at bounding box center [37, 52] width 52 height 6
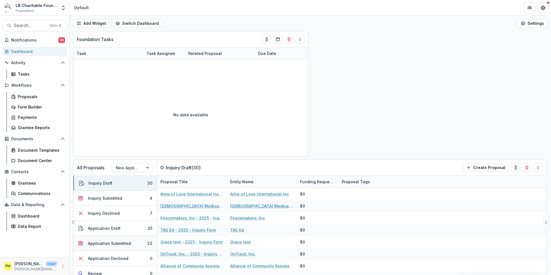
click at [144, 242] on button "Application Submitted 22" at bounding box center [114, 243] width 83 height 15
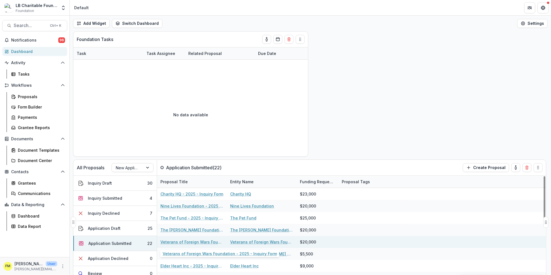
click at [188, 240] on link "Veterans of Foreign Wars Foundation - 2025 - Inquiry Form" at bounding box center [191, 242] width 63 height 6
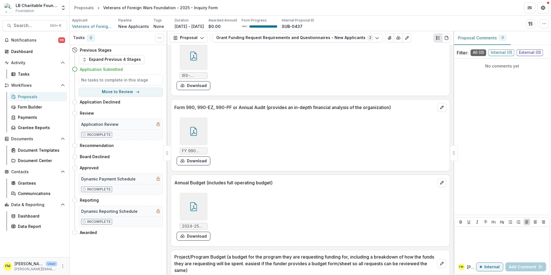
scroll to position [2348, 0]
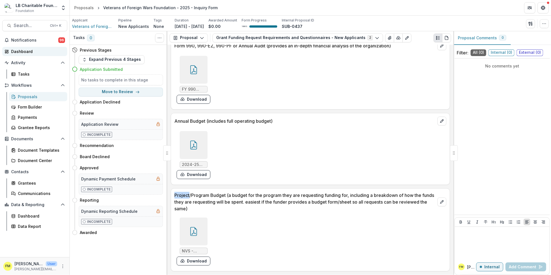
drag, startPoint x: 188, startPoint y: 240, endPoint x: 24, endPoint y: 49, distance: 250.9
click at [24, 49] on div "Dashboard" at bounding box center [37, 52] width 52 height 6
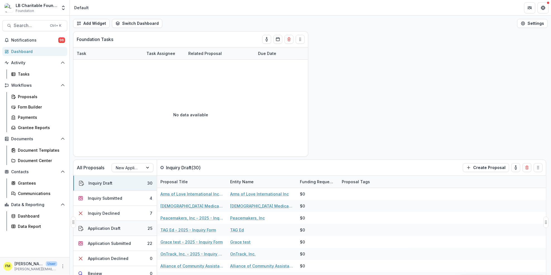
click at [135, 229] on button "Application Draft 25" at bounding box center [114, 228] width 83 height 15
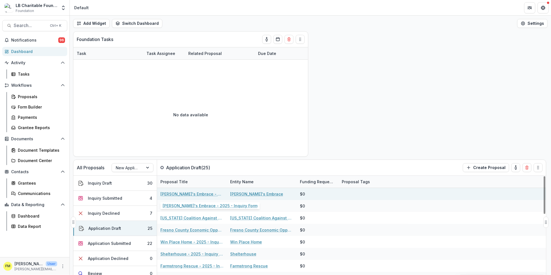
click at [178, 192] on link "[PERSON_NAME]'s Embrace - 2025 - Inquiry Form" at bounding box center [191, 194] width 63 height 6
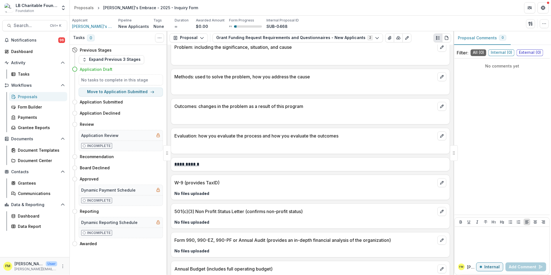
scroll to position [877, 0]
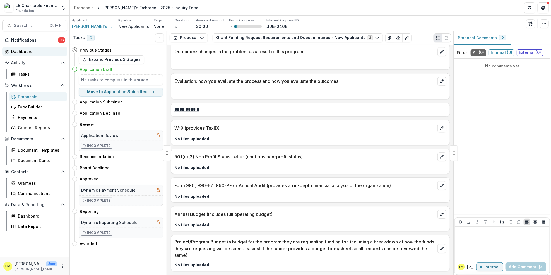
click at [38, 52] on div "Dashboard" at bounding box center [37, 52] width 52 height 6
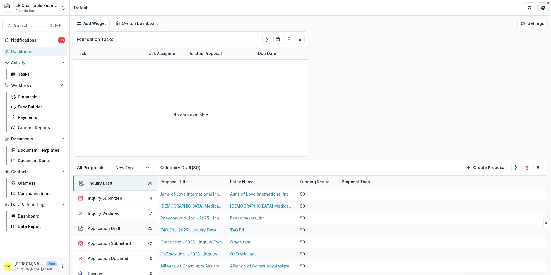
click at [122, 229] on button "Application Draft 25" at bounding box center [114, 228] width 83 height 15
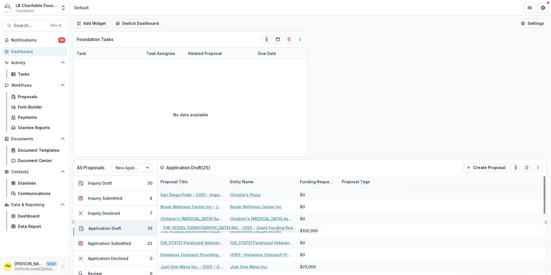
scroll to position [74, 0]
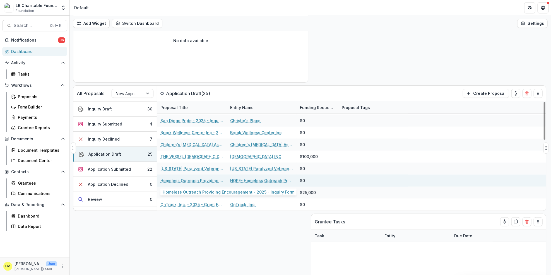
click at [187, 181] on link "Homeless Outreach Providing Encouragement - 2025 - Inquiry Form" at bounding box center [191, 181] width 63 height 6
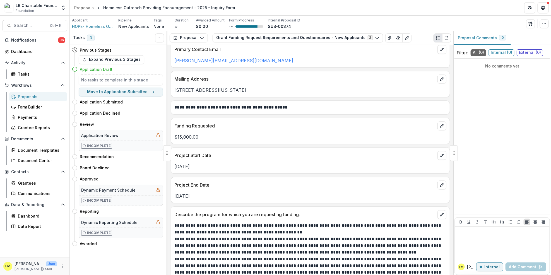
scroll to position [669, 0]
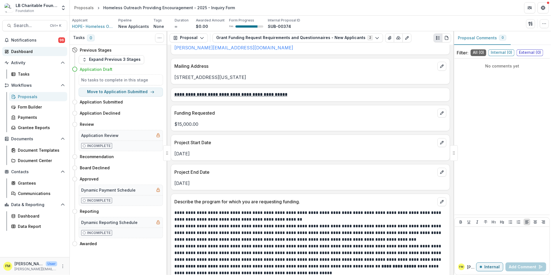
click at [35, 52] on div "Dashboard" at bounding box center [37, 52] width 52 height 6
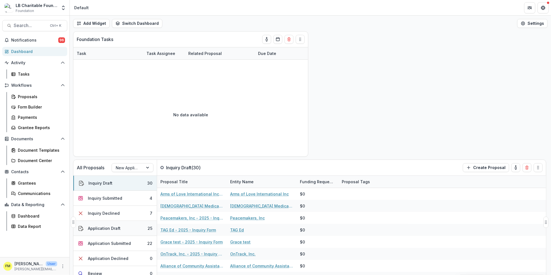
click at [142, 227] on button "Application Draft 25" at bounding box center [114, 228] width 83 height 15
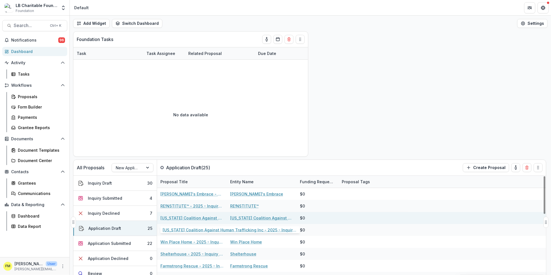
click at [183, 219] on link "[US_STATE] Coalition Against Human Trafficking Inc - 2025 - Inquiry Form" at bounding box center [191, 218] width 63 height 6
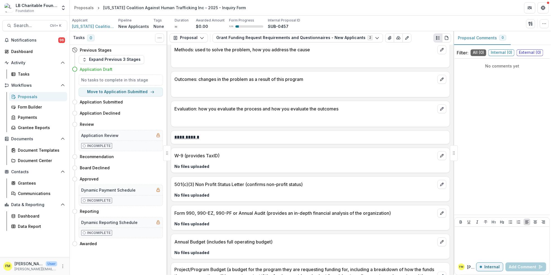
scroll to position [884, 0]
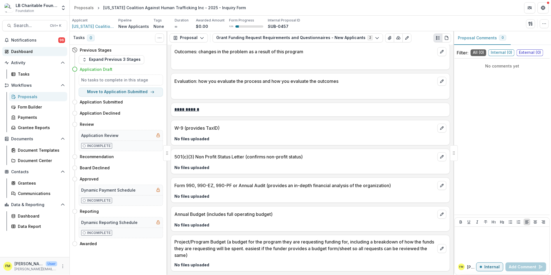
click at [26, 50] on div "Dashboard" at bounding box center [37, 52] width 52 height 6
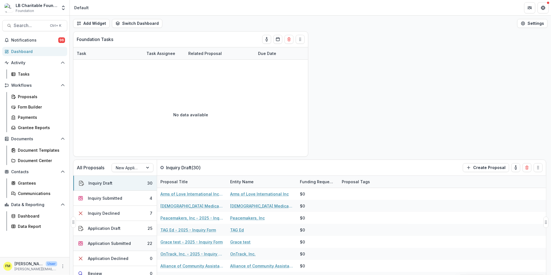
click at [144, 242] on button "Application Submitted 22" at bounding box center [114, 243] width 83 height 15
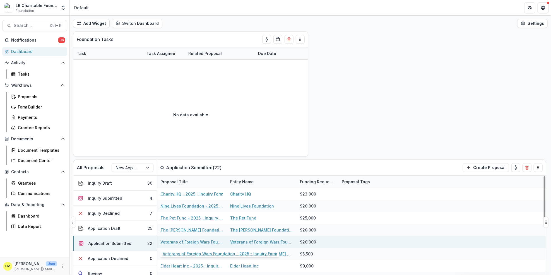
click at [195, 243] on link "Veterans of Foreign Wars Foundation - 2025 - Inquiry Form" at bounding box center [191, 242] width 63 height 6
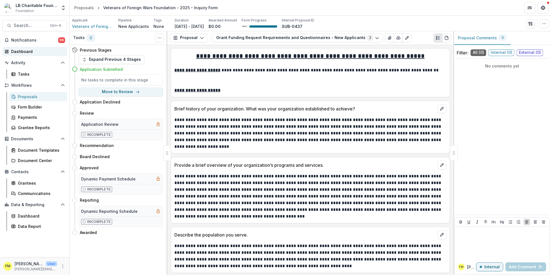
click at [27, 52] on div "Dashboard" at bounding box center [37, 52] width 52 height 6
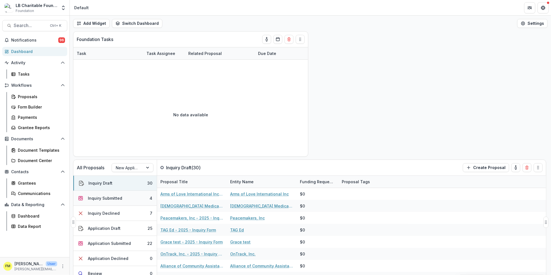
click at [139, 199] on button "Inquiry Submitted 4" at bounding box center [114, 198] width 83 height 15
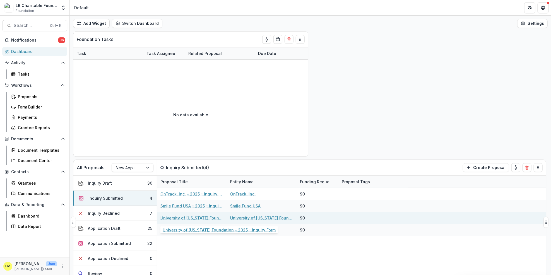
click at [182, 217] on link "University of [US_STATE] Foundation - 2025 - Inquiry Form" at bounding box center [191, 218] width 63 height 6
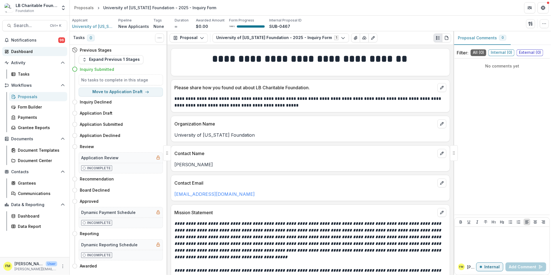
click at [38, 50] on div "Dashboard" at bounding box center [37, 52] width 52 height 6
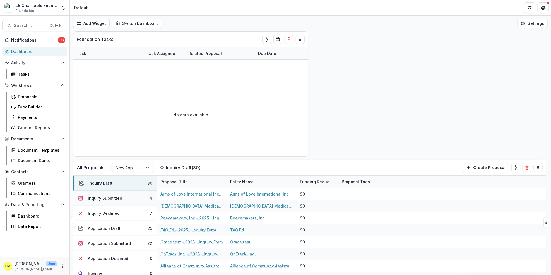
click at [145, 199] on button "Inquiry Submitted 4" at bounding box center [114, 198] width 83 height 15
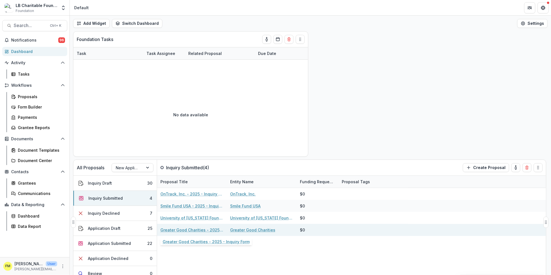
click at [180, 230] on link "Greater Good Charities - 2025 - Inquiry Form" at bounding box center [191, 230] width 63 height 6
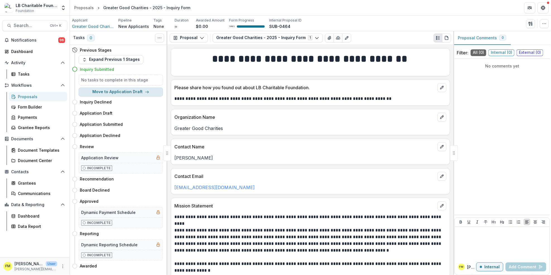
click at [145, 92] on icon "button" at bounding box center [147, 92] width 4 height 4
select select "**********"
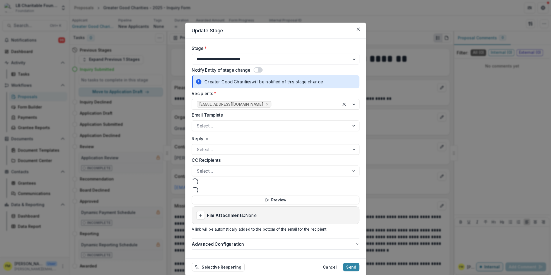
select select "**********"
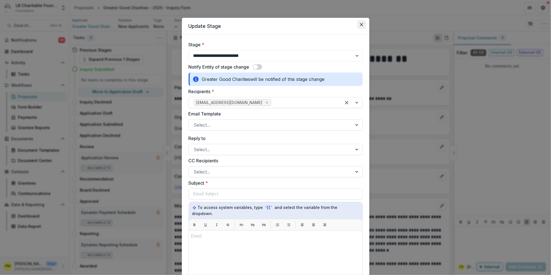
click at [357, 24] on button "Close" at bounding box center [361, 24] width 9 height 9
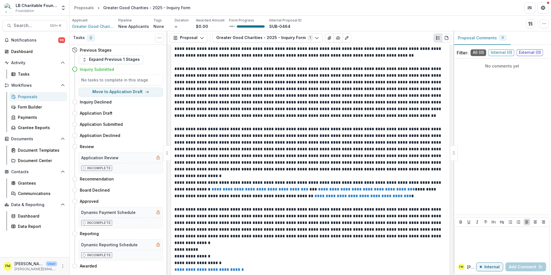
scroll to position [330, 0]
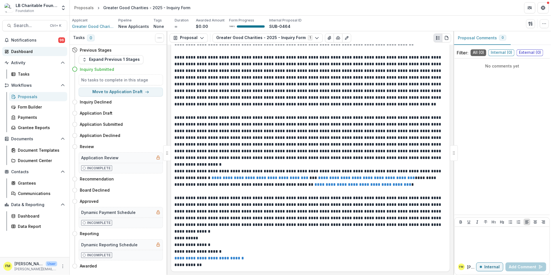
click at [26, 53] on div "Dashboard" at bounding box center [37, 52] width 52 height 6
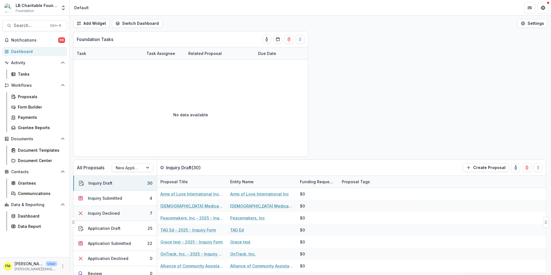
click at [127, 214] on button "Inquiry Declined 7" at bounding box center [114, 213] width 83 height 15
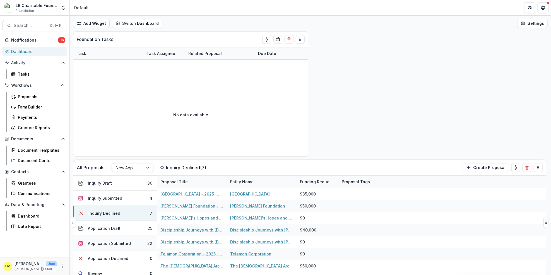
click at [135, 239] on button "Application Submitted 22" at bounding box center [114, 243] width 83 height 15
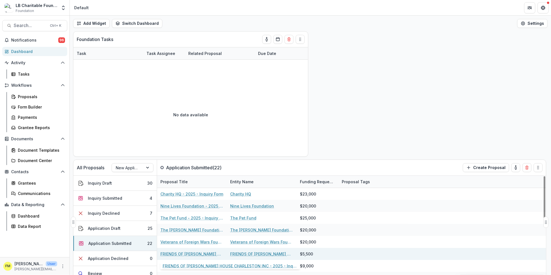
click at [190, 253] on link "FRIENDS OF [PERSON_NAME] HOUSE CHARLESTON INC - 2025 - Inquiry Form" at bounding box center [191, 254] width 63 height 6
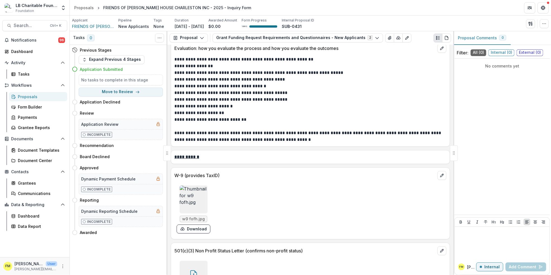
scroll to position [2143, 0]
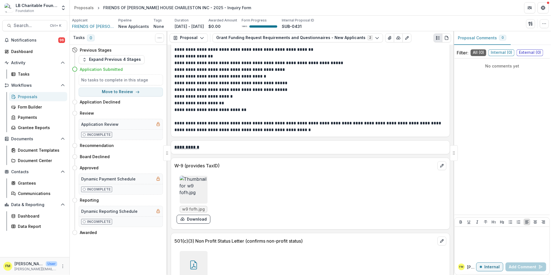
click at [200, 188] on img at bounding box center [194, 190] width 28 height 28
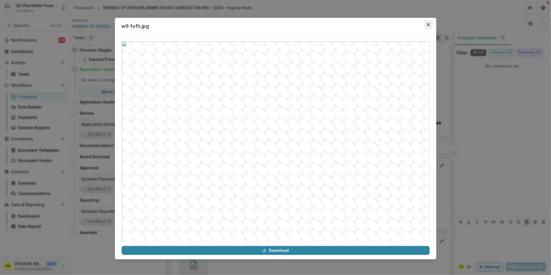
click at [427, 27] on button "Close" at bounding box center [428, 24] width 9 height 9
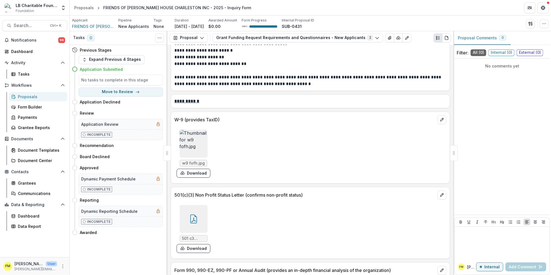
scroll to position [2205, 0]
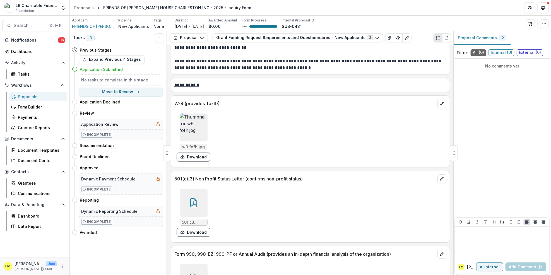
click at [201, 204] on div at bounding box center [194, 203] width 28 height 28
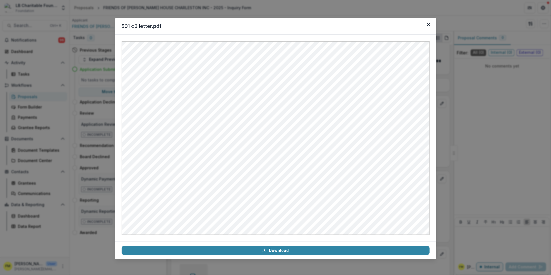
click at [449, 37] on div "501 c3 letter.pdf Download" at bounding box center [275, 137] width 551 height 275
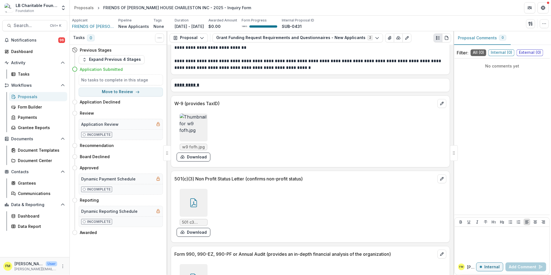
click at [430, 29] on div "Applicant FRIENDS OF [PERSON_NAME] HOUSE CHARLESTON INC Pipeline New Applicants…" at bounding box center [310, 23] width 477 height 11
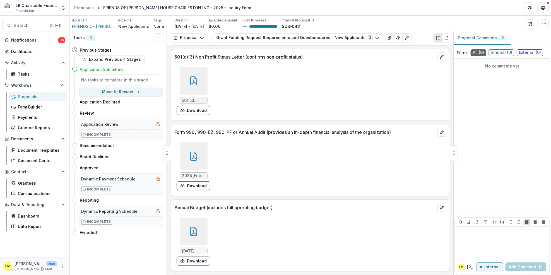
scroll to position [2357, 0]
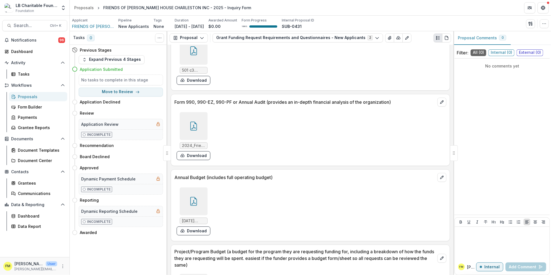
click at [195, 126] on icon at bounding box center [193, 126] width 9 height 9
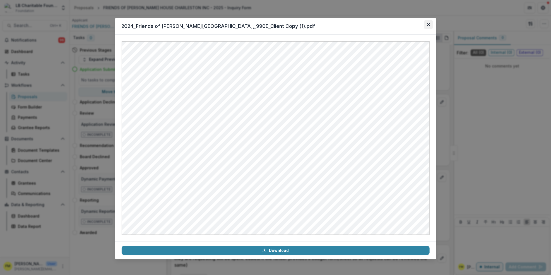
click at [432, 26] on button "Close" at bounding box center [428, 24] width 9 height 9
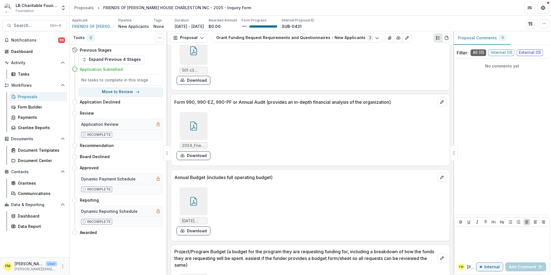
scroll to position [2415, 0]
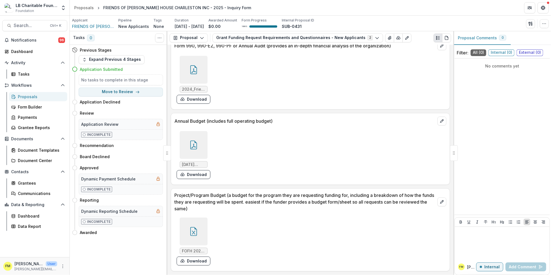
click at [196, 232] on icon at bounding box center [193, 231] width 7 height 9
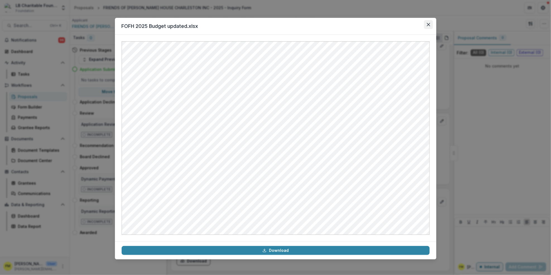
click at [428, 26] on icon "Close" at bounding box center [428, 24] width 3 height 3
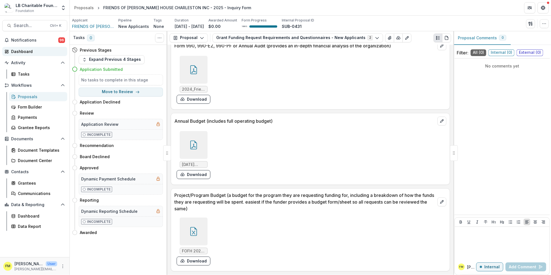
click at [47, 52] on div "Dashboard" at bounding box center [37, 52] width 52 height 6
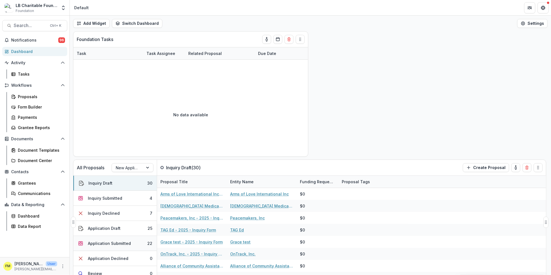
click at [135, 243] on button "Application Submitted 22" at bounding box center [114, 243] width 83 height 15
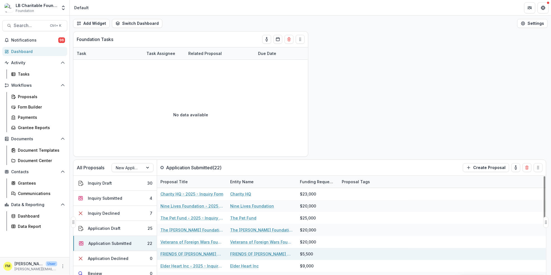
scroll to position [37, 0]
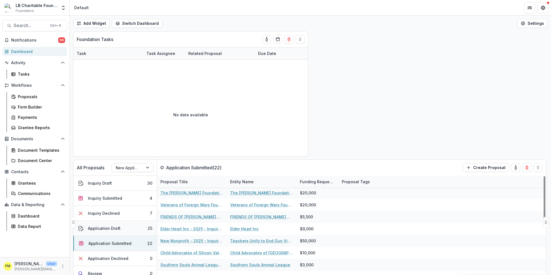
click at [130, 228] on button "Application Draft 25" at bounding box center [114, 228] width 83 height 15
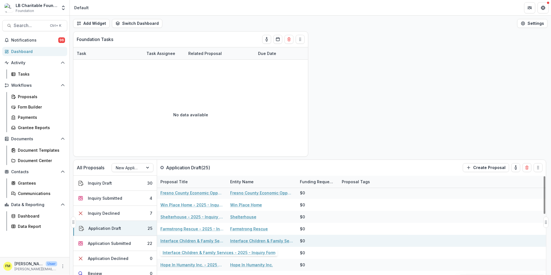
click at [175, 239] on link "Interface Children & Family Services - 2025 - Inquiry Form" at bounding box center [191, 241] width 63 height 6
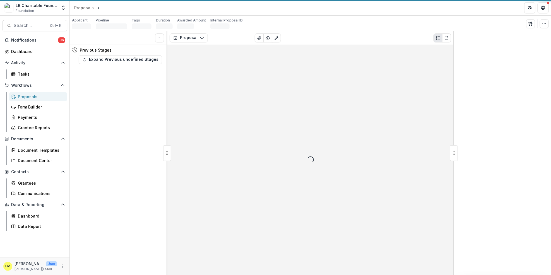
click at [175, 238] on div "Loading..." at bounding box center [310, 160] width 286 height 230
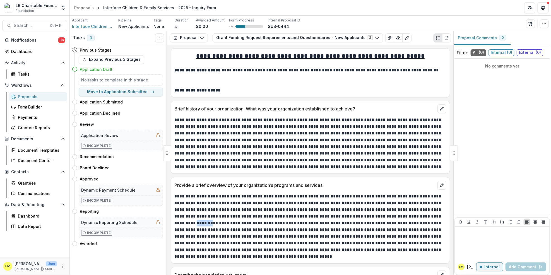
click at [520, 159] on div "No comments yet" at bounding box center [501, 137] width 95 height 152
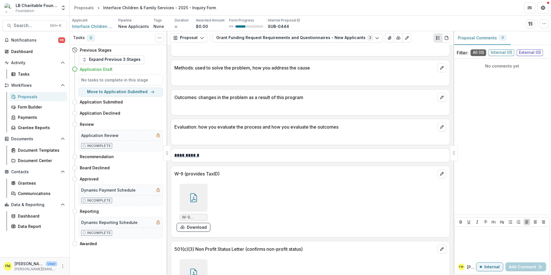
scroll to position [964, 0]
click at [195, 197] on icon at bounding box center [193, 197] width 9 height 9
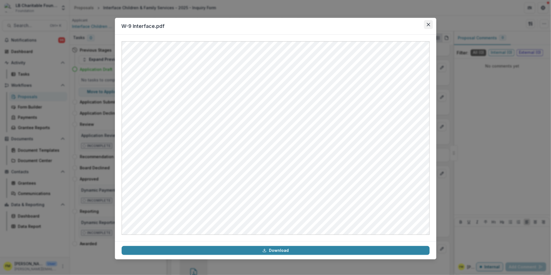
click at [428, 28] on button "Close" at bounding box center [428, 24] width 9 height 9
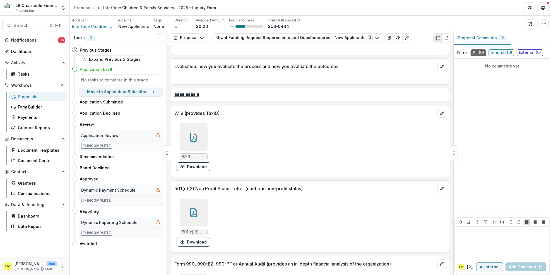
scroll to position [1041, 0]
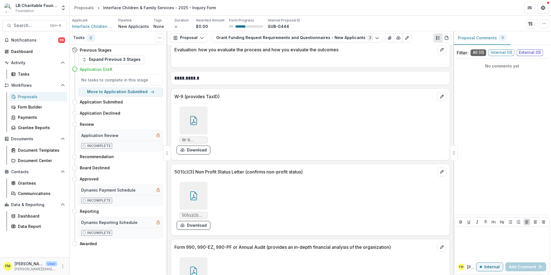
click at [191, 199] on icon at bounding box center [193, 196] width 4 height 5
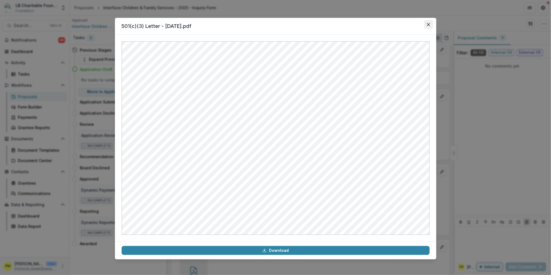
click at [430, 26] on icon "Close" at bounding box center [427, 24] width 3 height 3
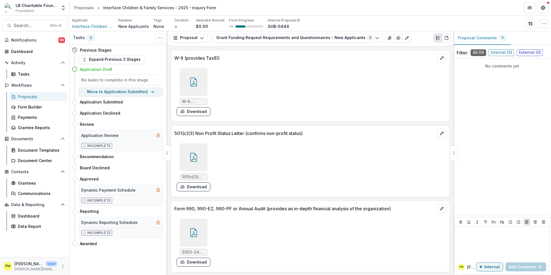
scroll to position [1099, 0]
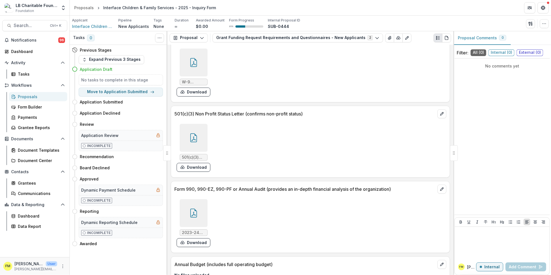
click at [194, 216] on icon at bounding box center [193, 214] width 4 height 5
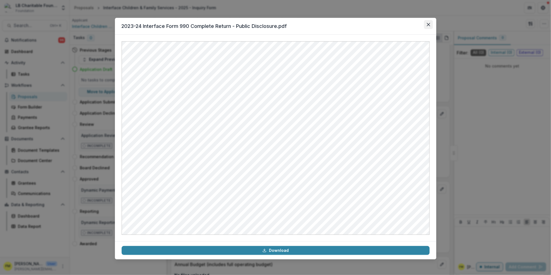
click at [432, 24] on button "Close" at bounding box center [428, 24] width 9 height 9
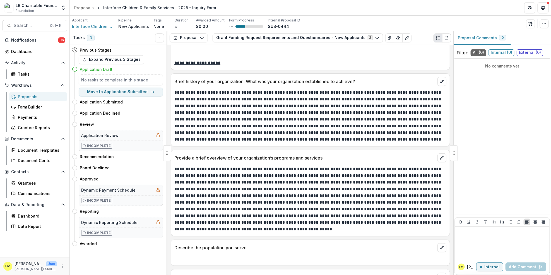
scroll to position [0, 0]
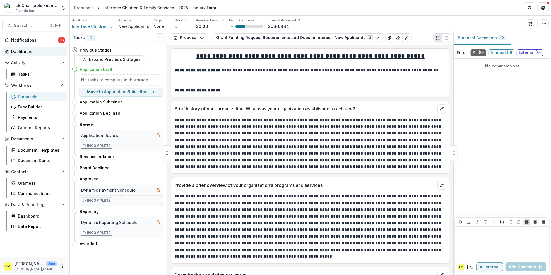
click at [41, 52] on div "Dashboard" at bounding box center [37, 52] width 52 height 6
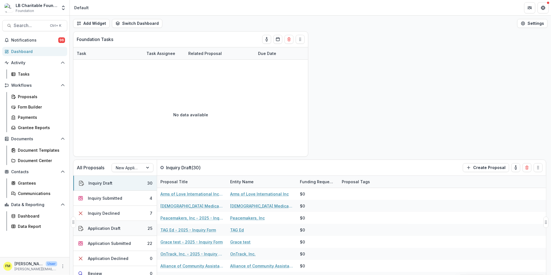
click at [133, 227] on button "Application Draft 25" at bounding box center [114, 228] width 83 height 15
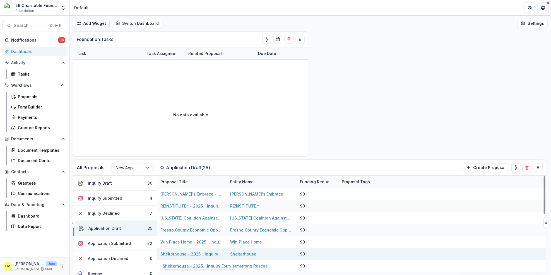
click at [173, 252] on link "Shelterhouse - 2025 - Inquiry Form" at bounding box center [191, 254] width 63 height 6
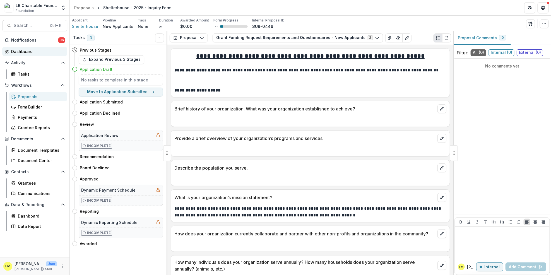
click at [28, 50] on div "Dashboard" at bounding box center [37, 52] width 52 height 6
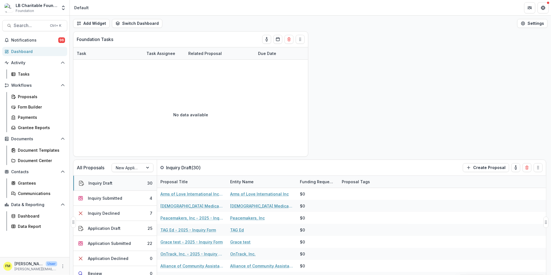
click at [139, 183] on button "Inquiry Draft 30" at bounding box center [114, 183] width 83 height 15
click at [130, 184] on button "Inquiry Draft 30" at bounding box center [114, 183] width 83 height 15
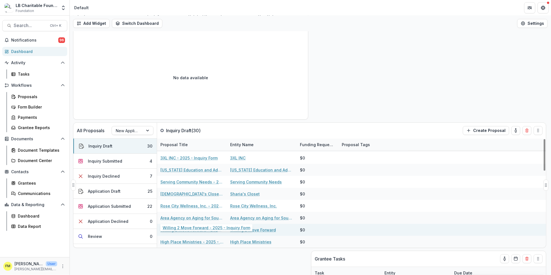
scroll to position [74, 0]
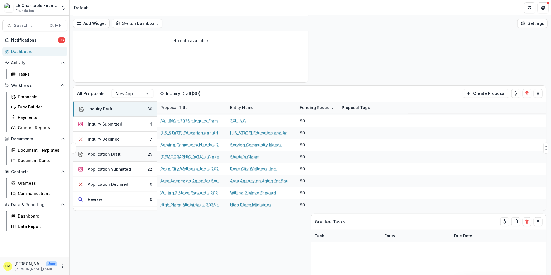
click at [127, 154] on button "Application Draft 25" at bounding box center [114, 154] width 83 height 15
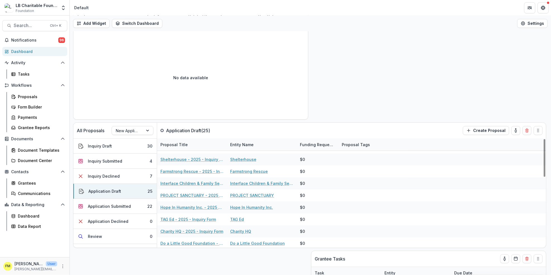
scroll to position [57, 0]
click at [134, 209] on button "Application Submitted 22" at bounding box center [114, 206] width 83 height 15
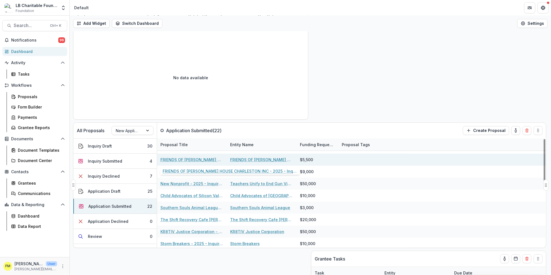
click at [185, 158] on link "FRIENDS OF [PERSON_NAME] HOUSE CHARLESTON INC - 2025 - Inquiry Form" at bounding box center [191, 160] width 63 height 6
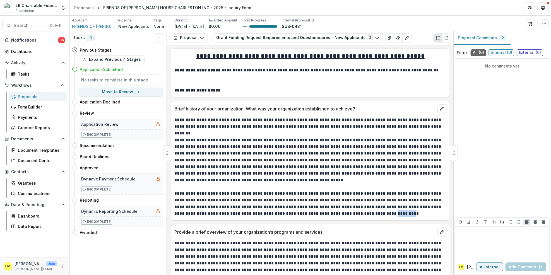
click at [388, 235] on p "Provide a brief overview of your organization’s programs and services." at bounding box center [304, 232] width 261 height 7
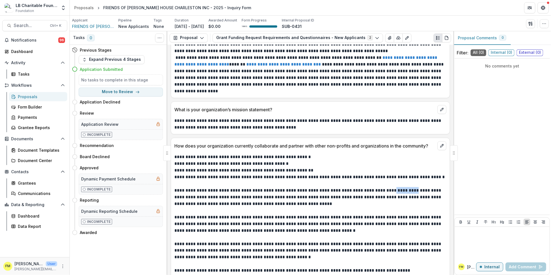
scroll to position [396, 0]
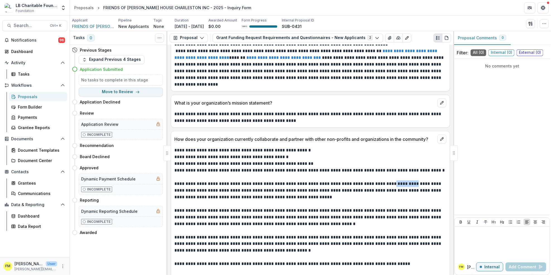
click at [391, 230] on p at bounding box center [310, 230] width 272 height 7
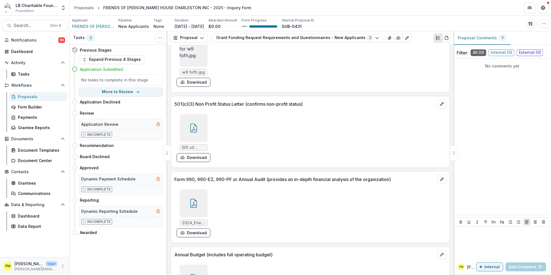
scroll to position [2300, 0]
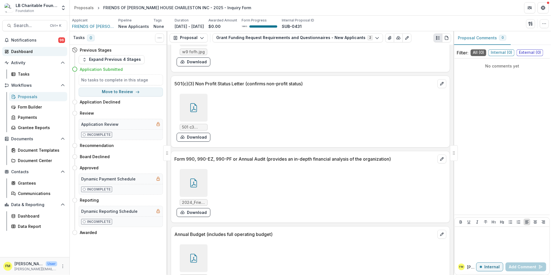
click at [46, 52] on div "Dashboard" at bounding box center [37, 52] width 52 height 6
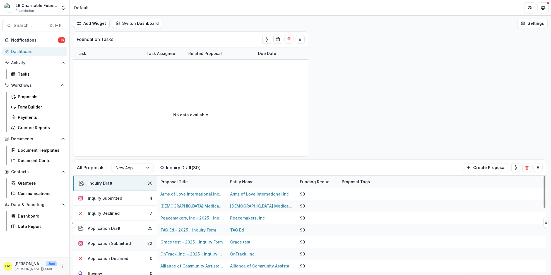
click at [138, 246] on button "Application Submitted 22" at bounding box center [114, 243] width 83 height 15
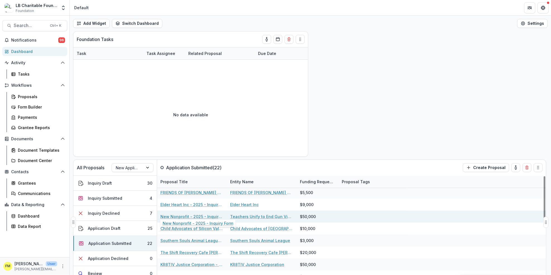
scroll to position [74, 0]
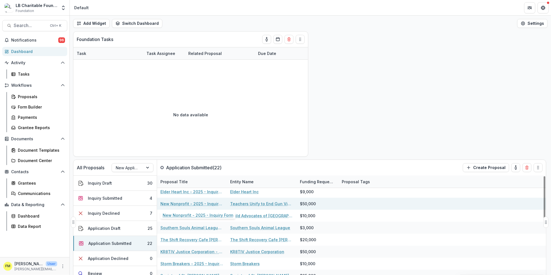
click at [188, 204] on link "New Nonprofit - 2025 - Inquiry Form" at bounding box center [191, 204] width 63 height 6
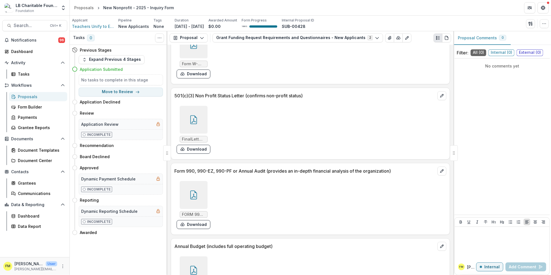
scroll to position [3372, 0]
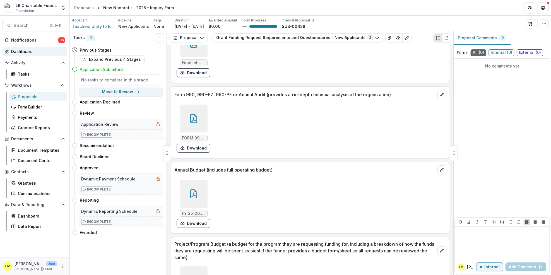
click at [47, 52] on div "Dashboard" at bounding box center [37, 52] width 52 height 6
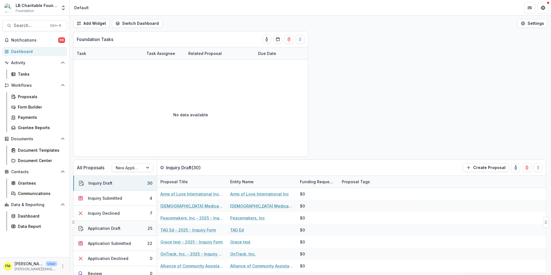
click at [134, 224] on button "Application Draft 25" at bounding box center [114, 228] width 83 height 15
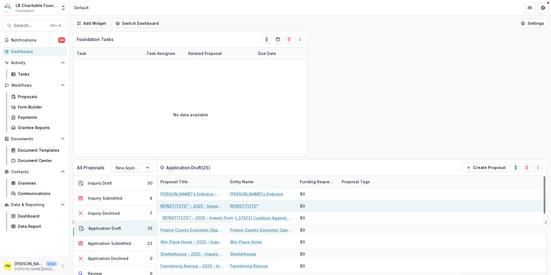
click at [197, 204] on link "RE!NSTITUTE™ - 2025 - Inquiry Form" at bounding box center [191, 206] width 63 height 6
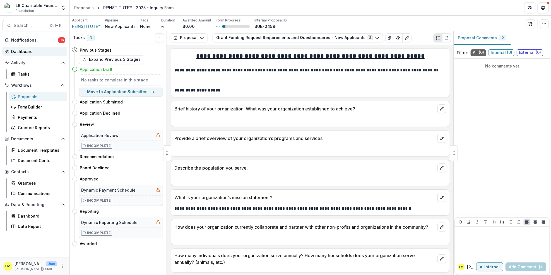
click at [35, 50] on div "Dashboard" at bounding box center [37, 52] width 52 height 6
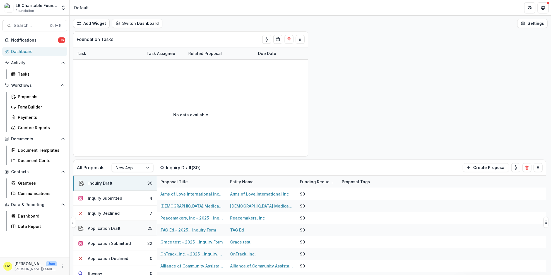
click at [143, 226] on button "Application Draft 25" at bounding box center [114, 228] width 83 height 15
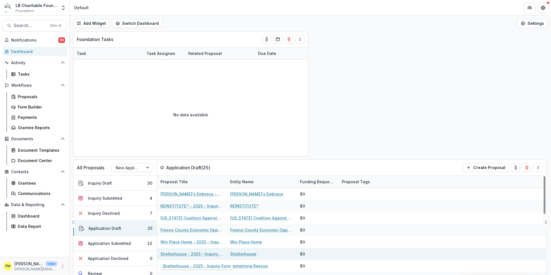
click at [189, 255] on link "Shelterhouse - 2025 - Inquiry Form" at bounding box center [191, 254] width 63 height 6
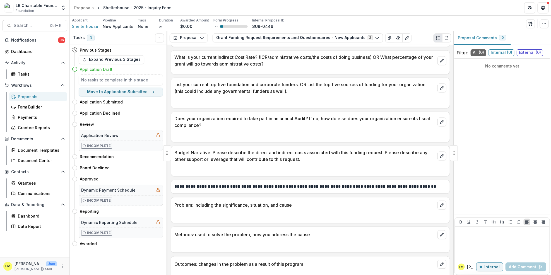
scroll to position [623, 0]
